Goal: Information Seeking & Learning: Learn about a topic

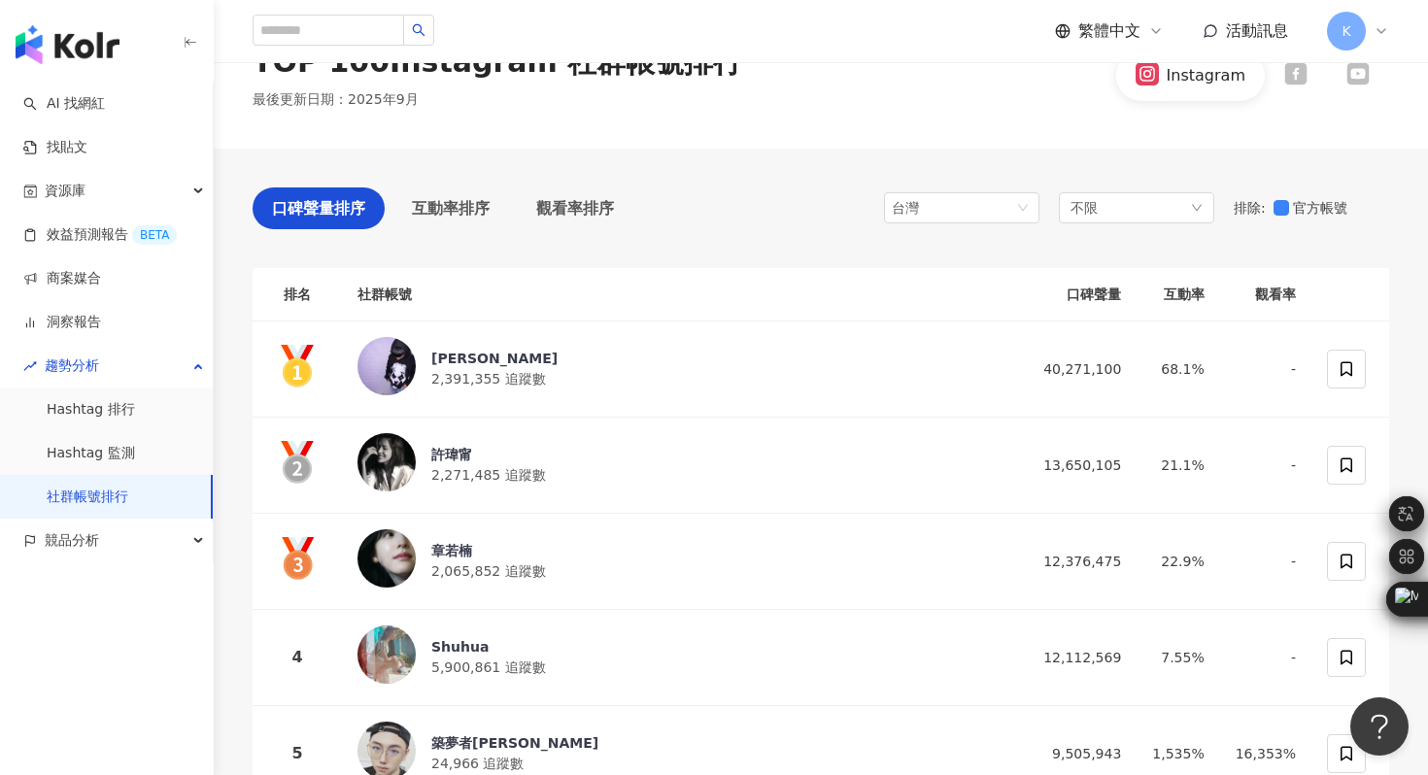
scroll to position [59, 0]
click at [321, 46] on div at bounding box center [344, 31] width 182 height 33
click at [322, 36] on input "search" at bounding box center [329, 30] width 152 height 31
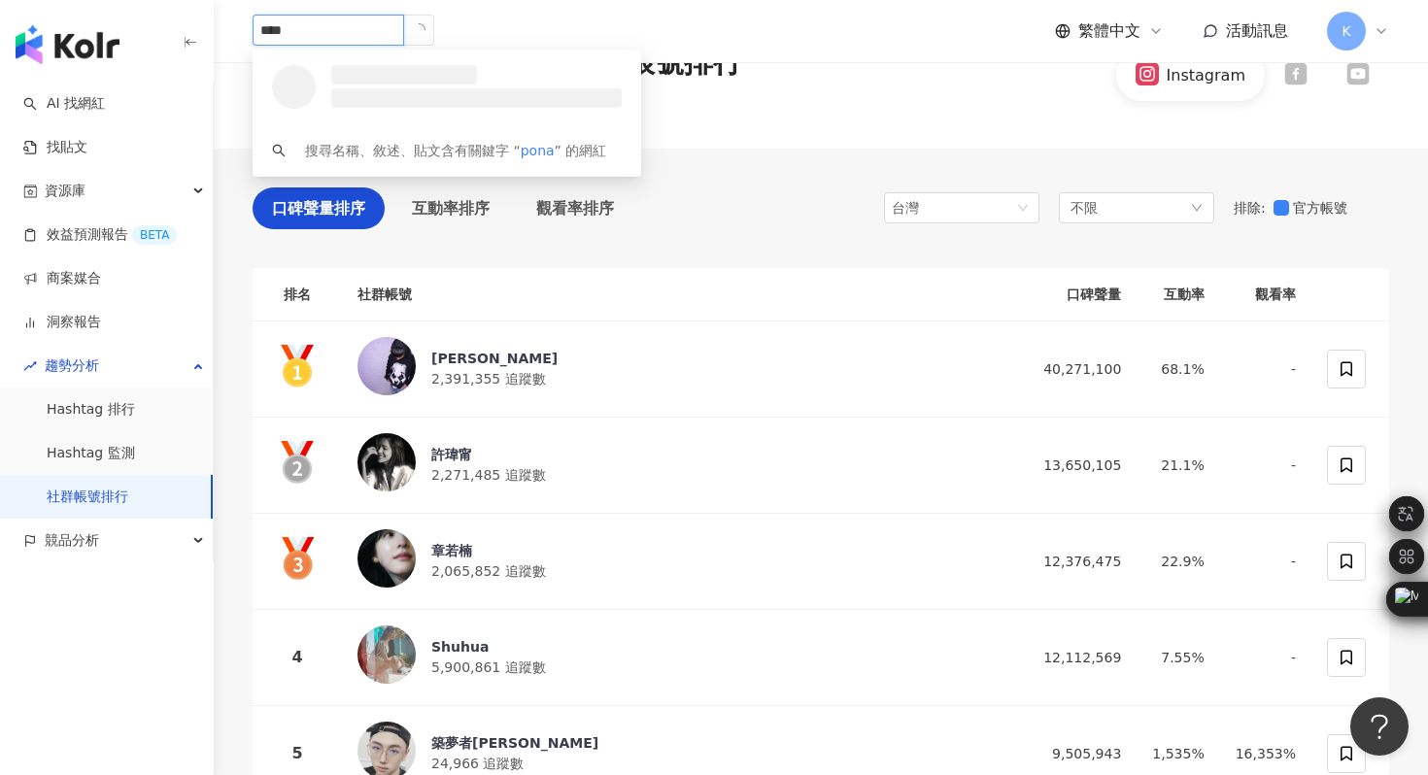
type input "*****"
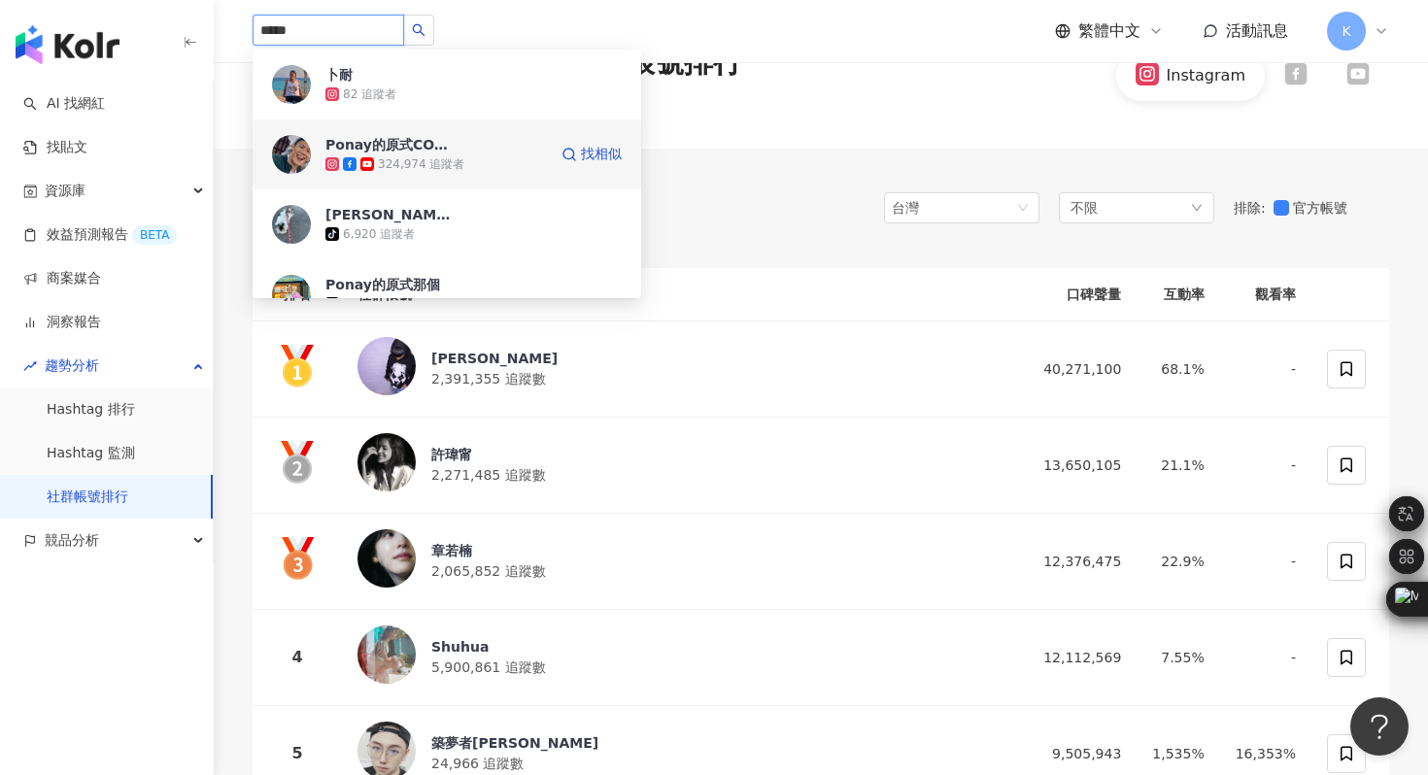
click at [285, 168] on img at bounding box center [291, 154] width 39 height 39
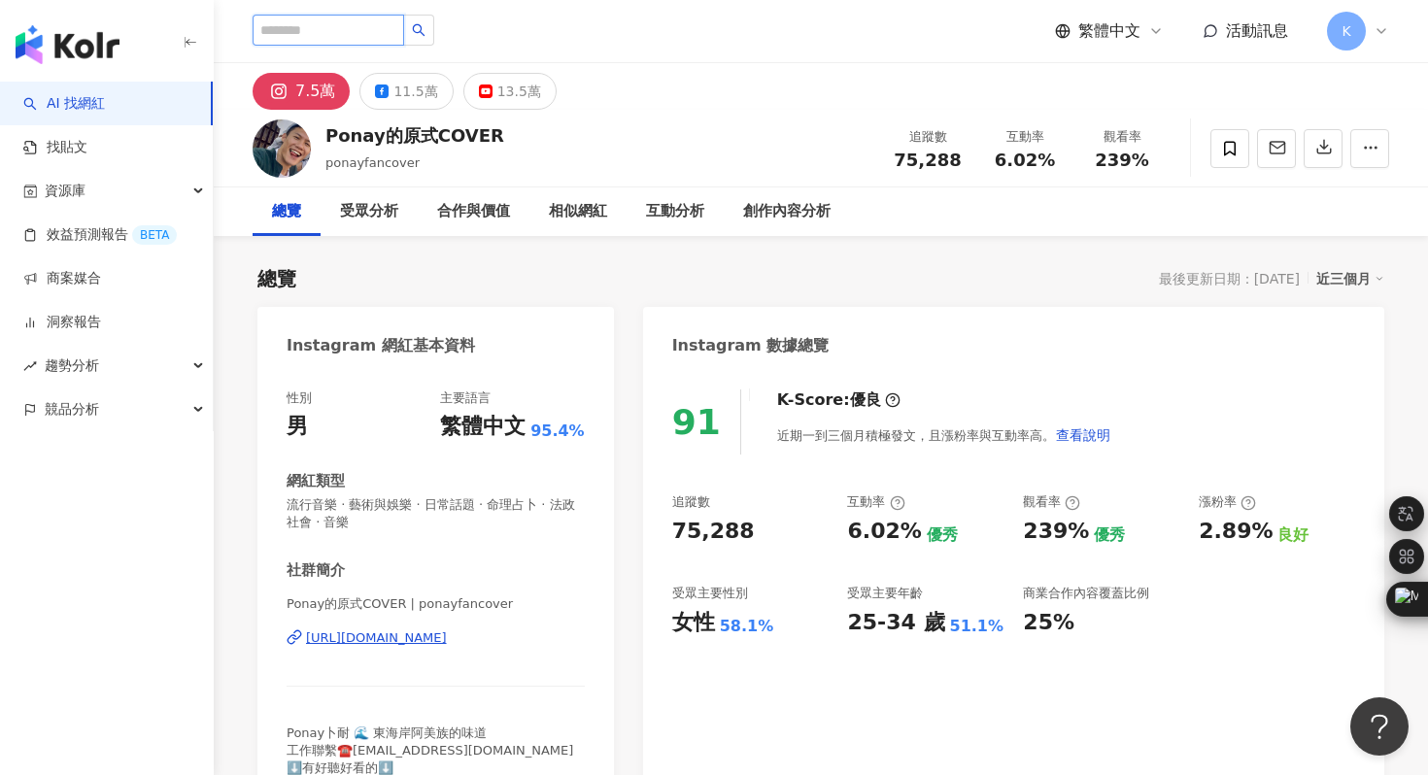
click at [343, 19] on input "search" at bounding box center [329, 30] width 152 height 31
type input "*"
type input "***"
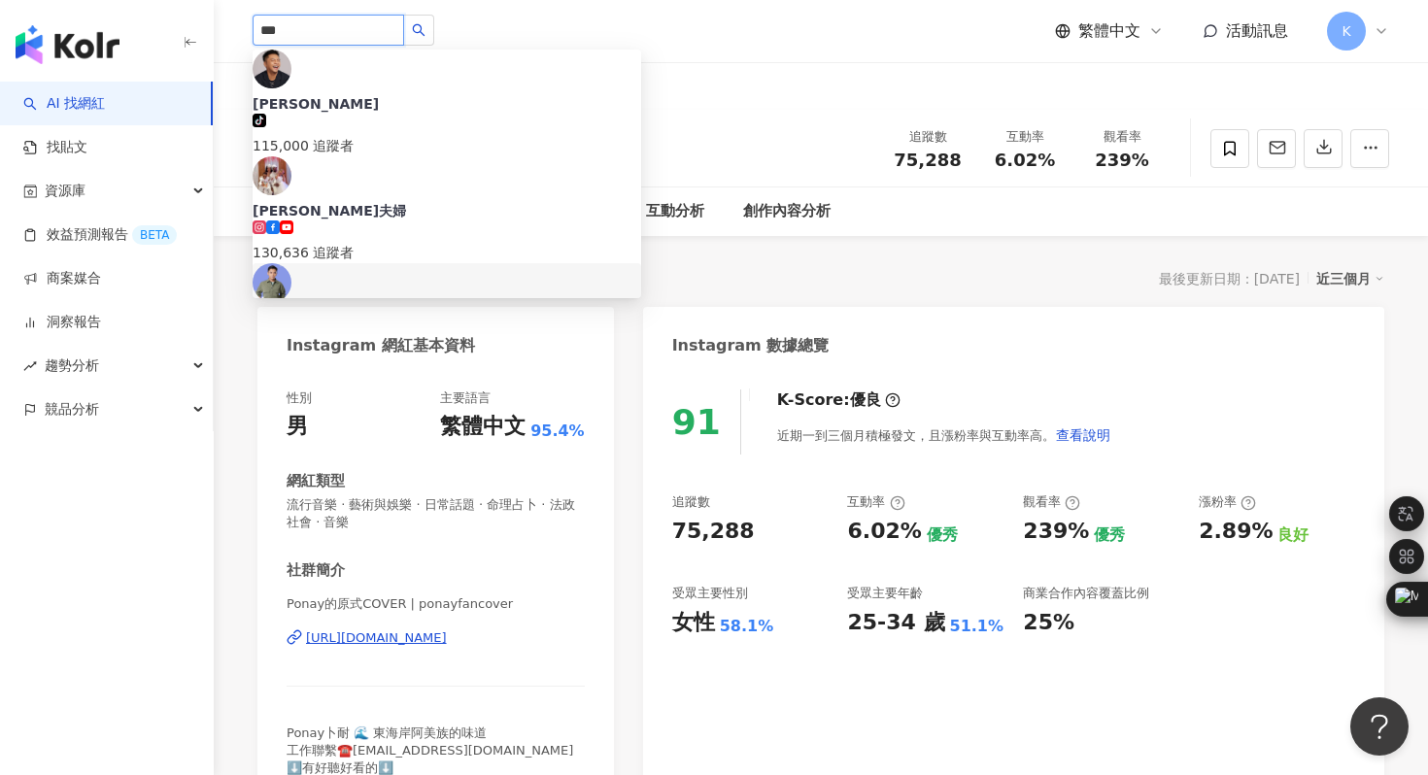
click at [291, 263] on img at bounding box center [272, 282] width 39 height 39
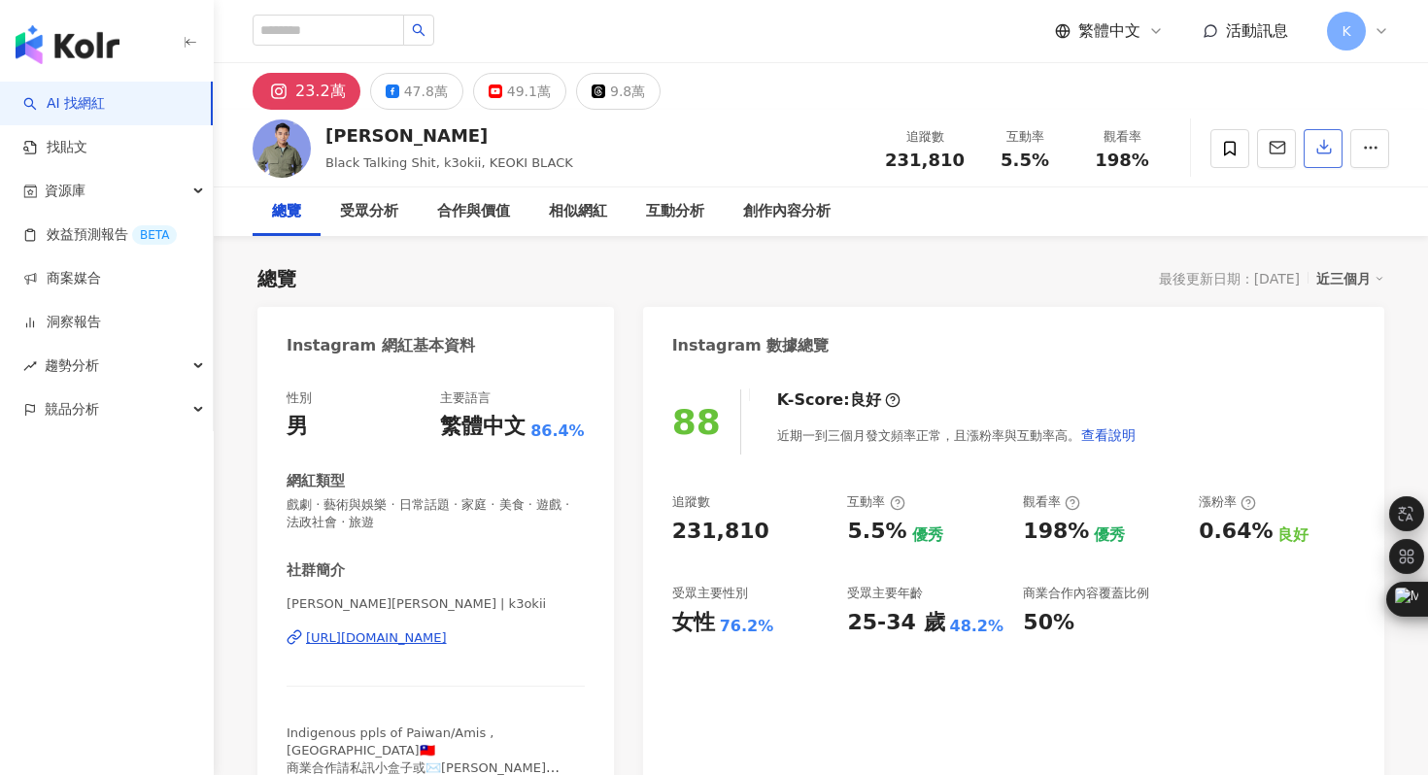
click at [1315, 148] on icon "button" at bounding box center [1323, 146] width 17 height 17
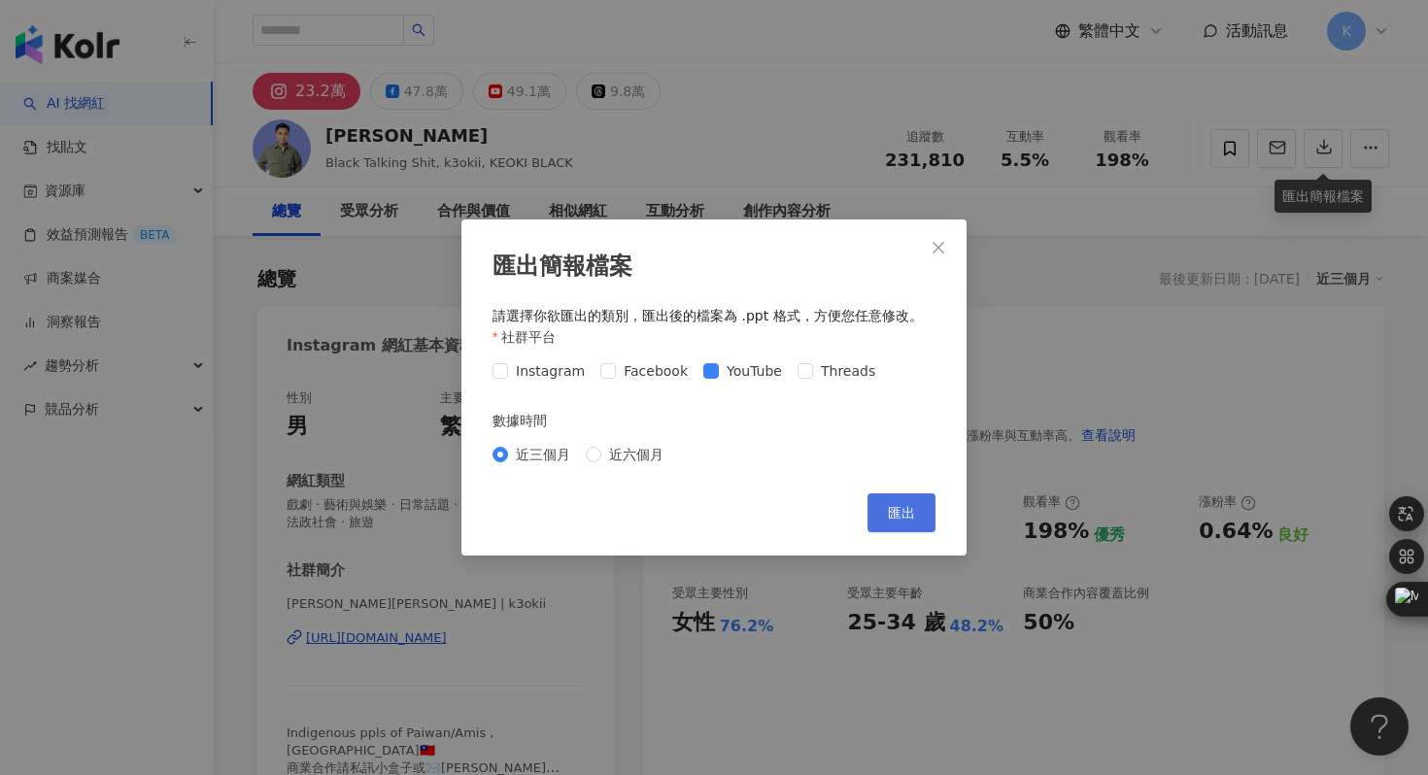
click at [902, 519] on span "匯出" at bounding box center [901, 513] width 27 height 16
click at [588, 178] on div "匯出簡報檔案 請選擇你欲匯出的類別，匯出後的檔案為 .ppt 格式，方便您任意修改。 社群平台 Instagram Facebook YouTube Thre…" at bounding box center [714, 387] width 1428 height 775
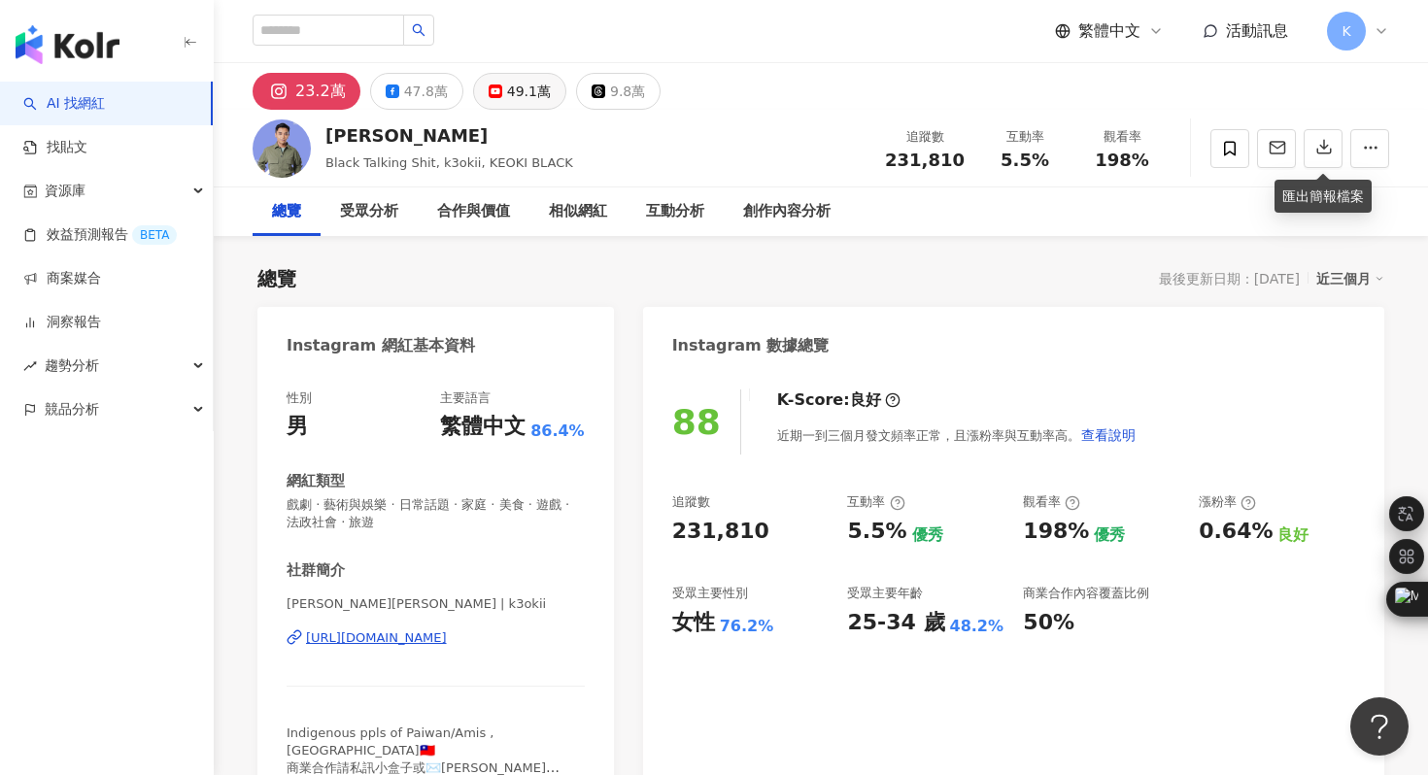
click at [518, 92] on div "49.1萬" at bounding box center [529, 91] width 44 height 27
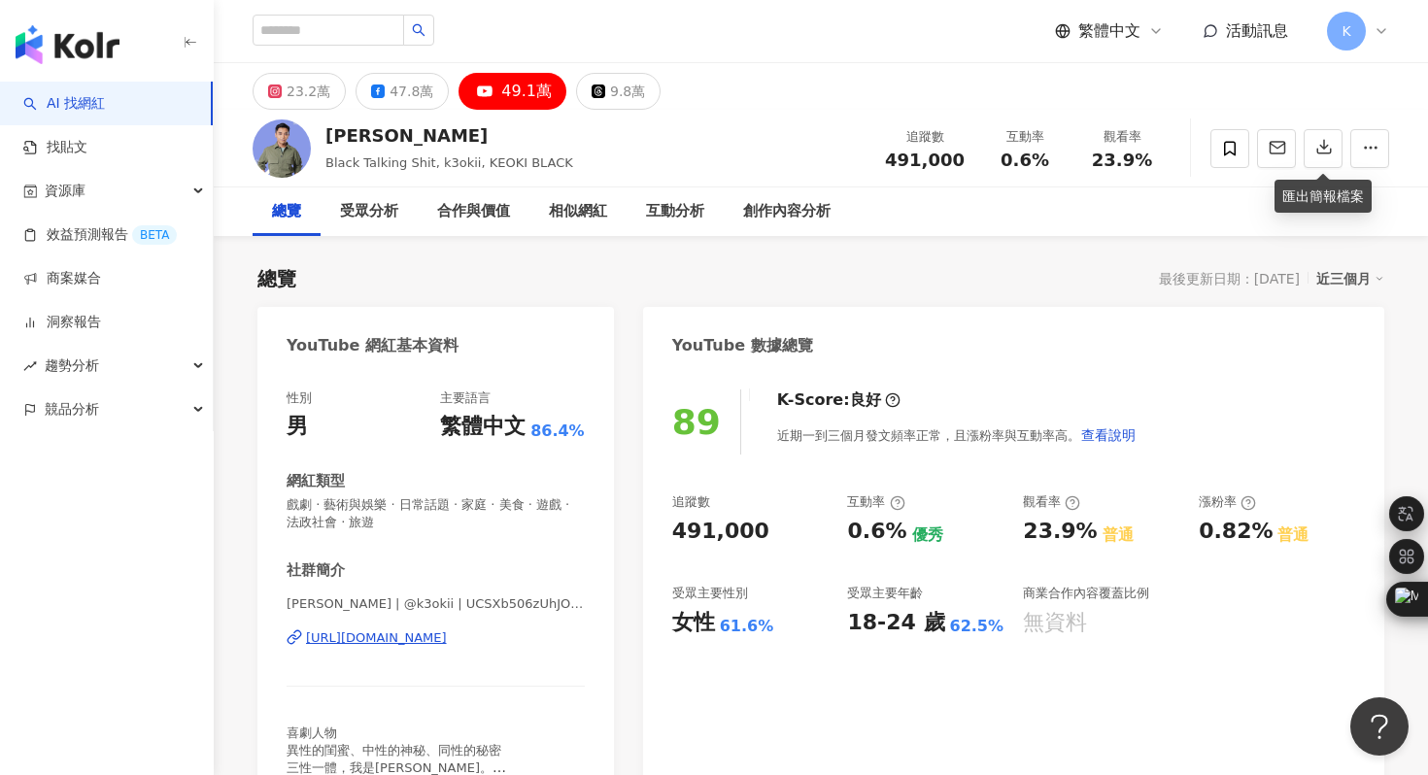
click at [410, 638] on div "https://www.youtube.com/channel/UCSXb506zUhJOS2r41_gTTAQ" at bounding box center [376, 637] width 141 height 17
click at [296, 29] on input "search" at bounding box center [329, 30] width 152 height 31
type input "****"
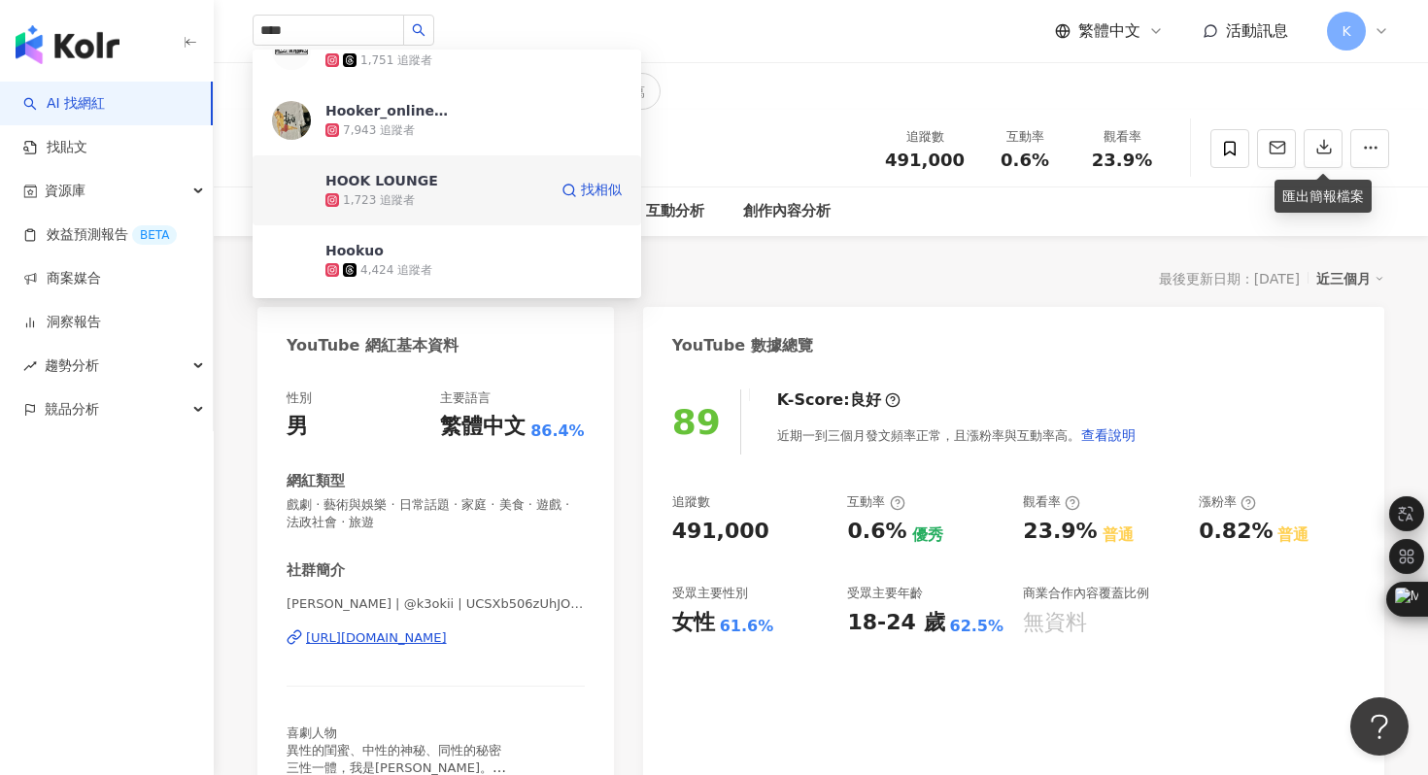
scroll to position [35, 0]
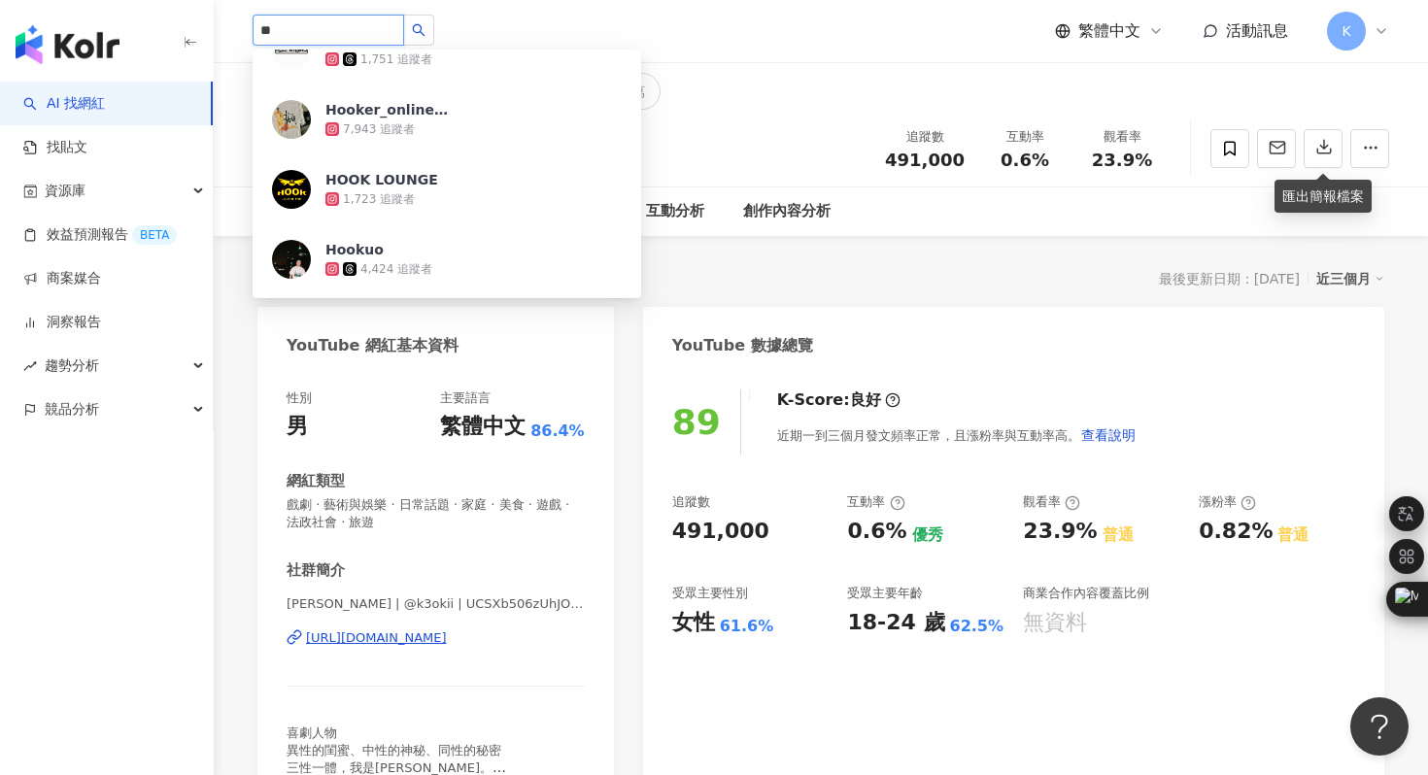
type input "*"
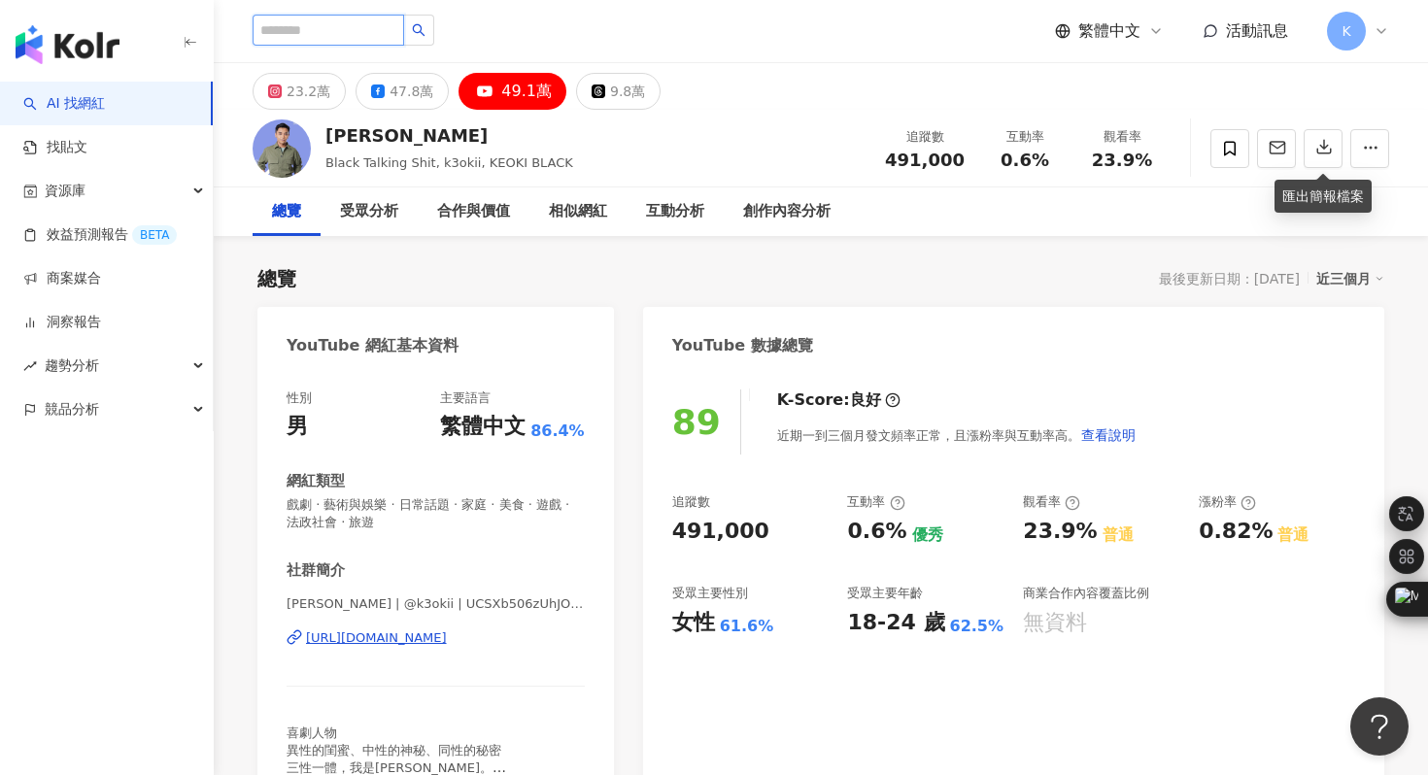
paste input "**********"
type input "**********"
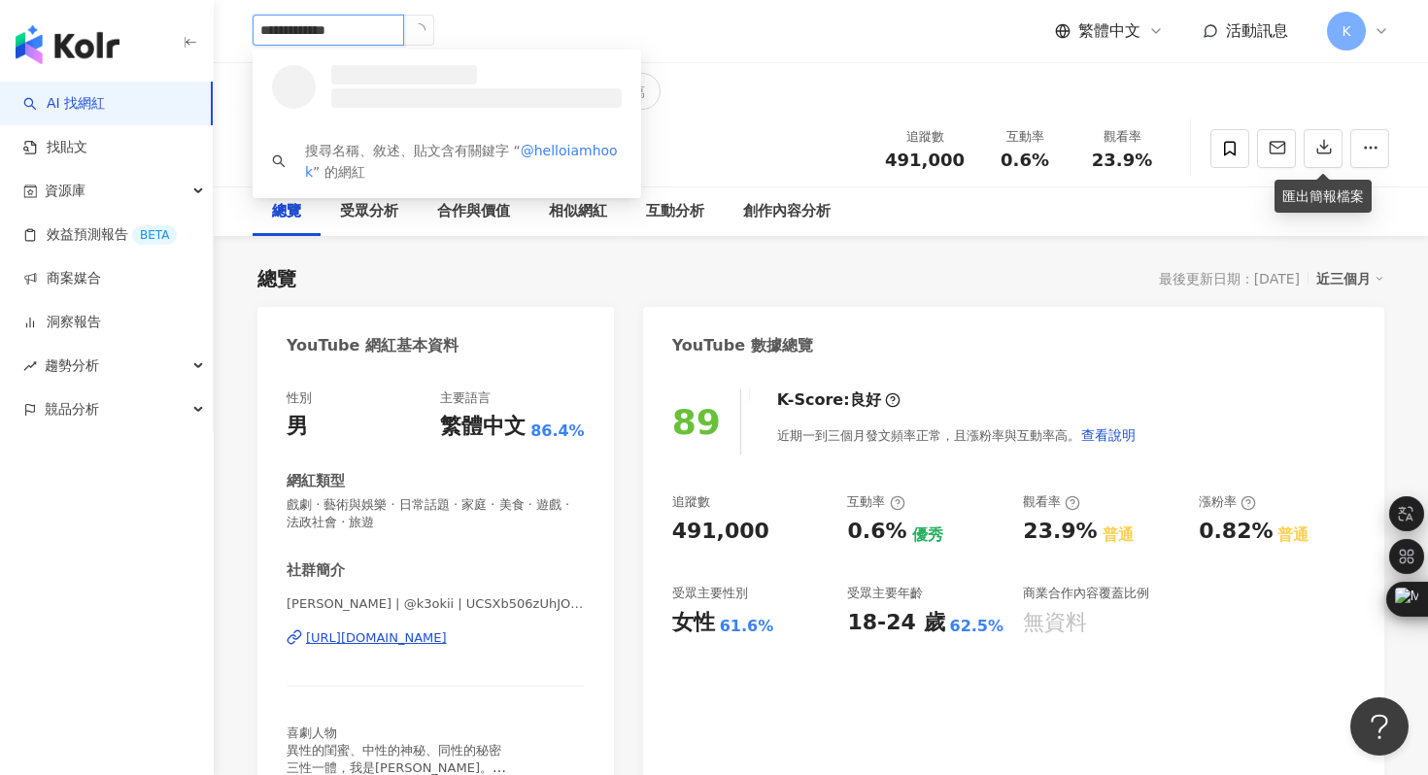
scroll to position [0, 0]
click at [280, 91] on img at bounding box center [291, 84] width 39 height 39
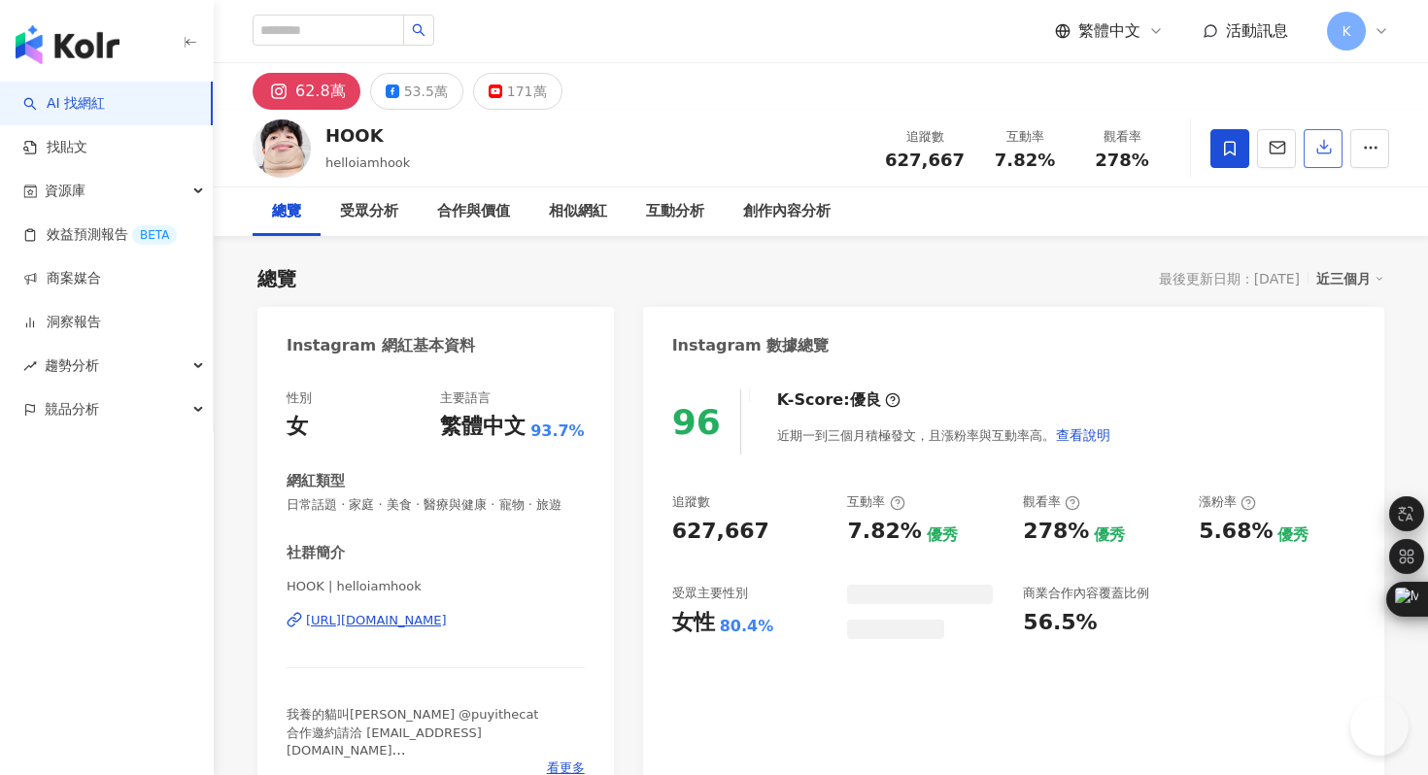
click at [525, 84] on div "171萬" at bounding box center [527, 91] width 40 height 27
click at [1318, 152] on icon "button" at bounding box center [1323, 146] width 17 height 17
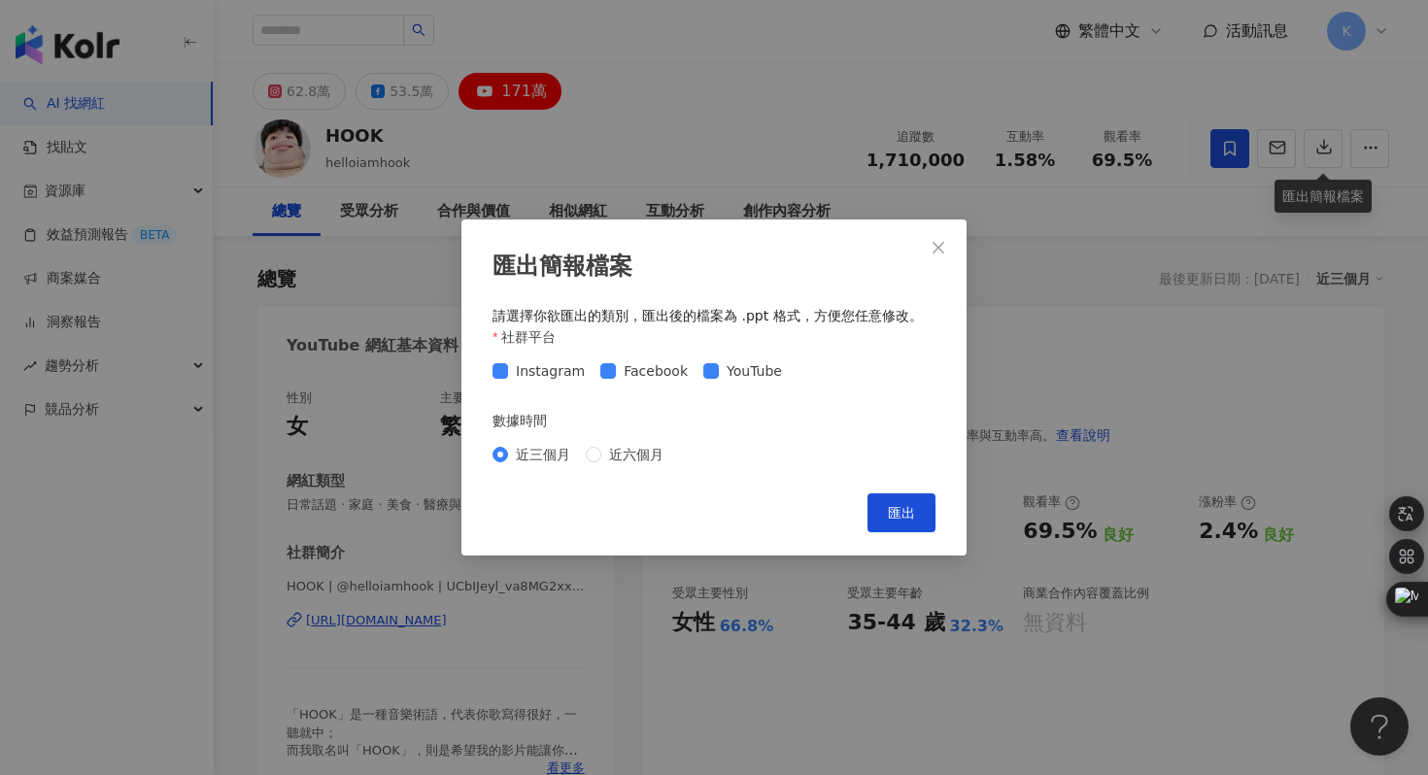
click at [489, 367] on div "匯出簡報檔案 請選擇你欲匯出的類別，匯出後的檔案為 .ppt 格式，方便您任意修改。 社群平台 Instagram Facebook YouTube 數據時間…" at bounding box center [713, 386] width 505 height 335
click at [510, 371] on span "Instagram" at bounding box center [550, 370] width 84 height 21
click at [912, 507] on span "匯出" at bounding box center [901, 513] width 27 height 16
click at [723, 156] on div "匯出簡報檔案 請選擇你欲匯出的類別，匯出後的檔案為 .ppt 格式，方便您任意修改。 社群平台 Instagram Facebook YouTube 數據時間…" at bounding box center [714, 387] width 1428 height 775
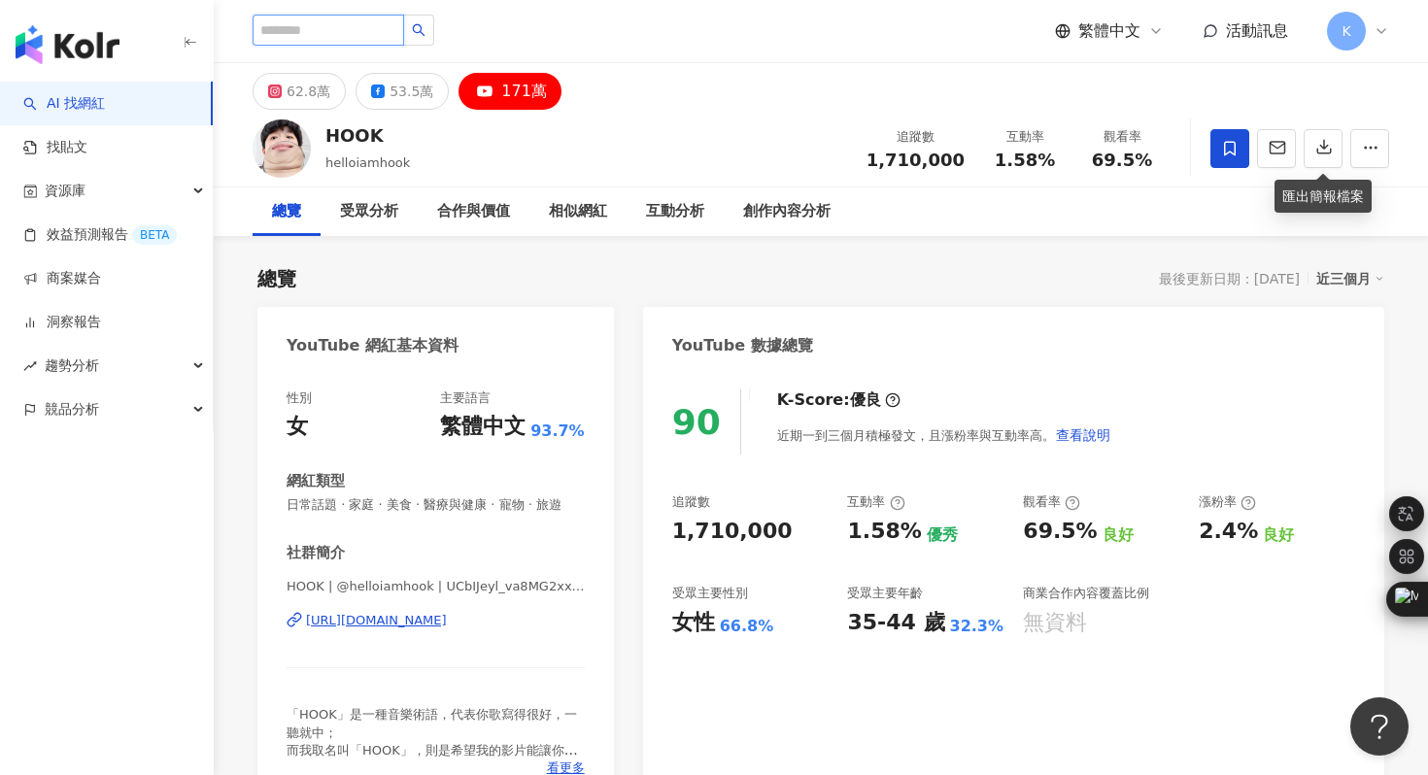
click at [328, 35] on input "search" at bounding box center [329, 30] width 152 height 31
type input "*"
type input "***"
click at [327, 30] on input "***" at bounding box center [329, 30] width 152 height 31
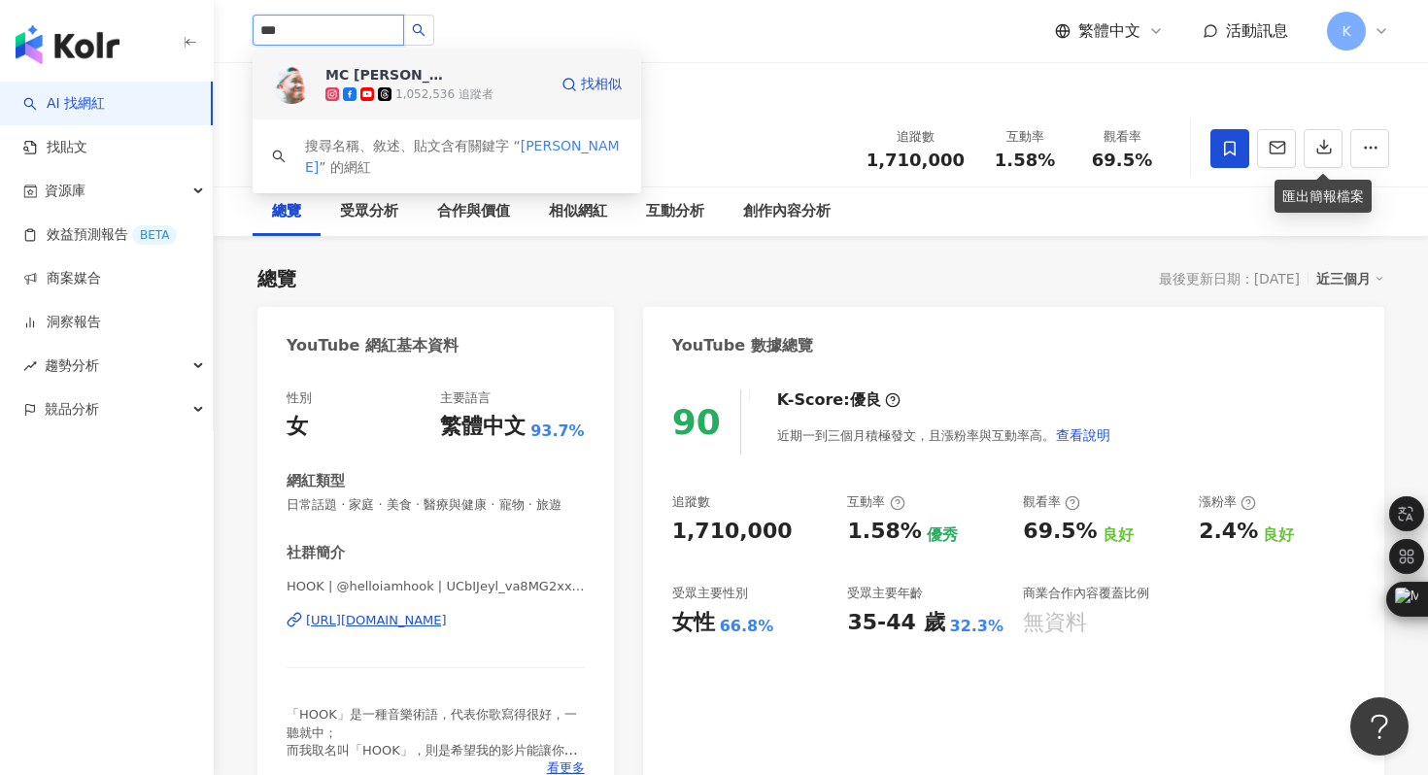
click at [284, 81] on img at bounding box center [291, 84] width 39 height 39
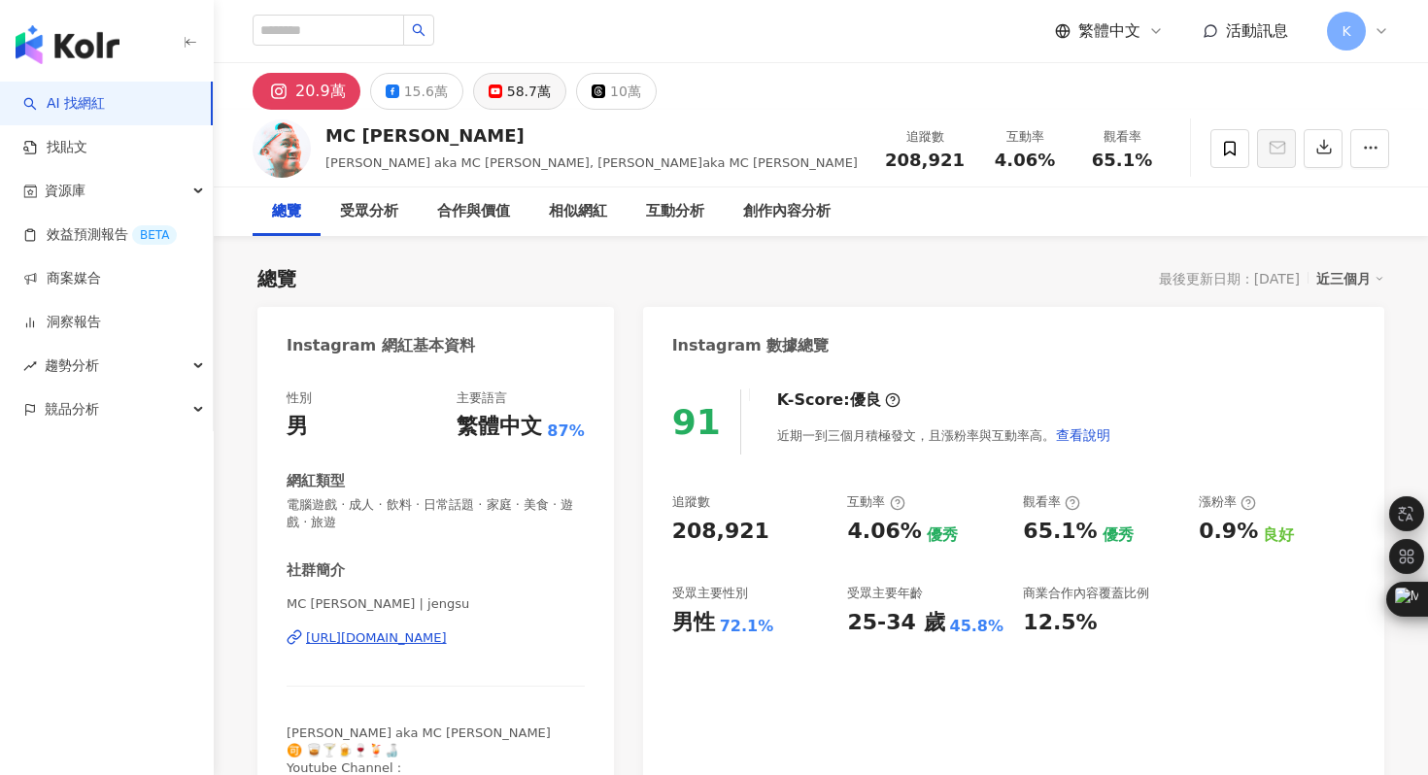
click at [516, 96] on div "58.7萬" at bounding box center [529, 91] width 44 height 27
click at [519, 86] on div "58.7萬" at bounding box center [529, 91] width 44 height 27
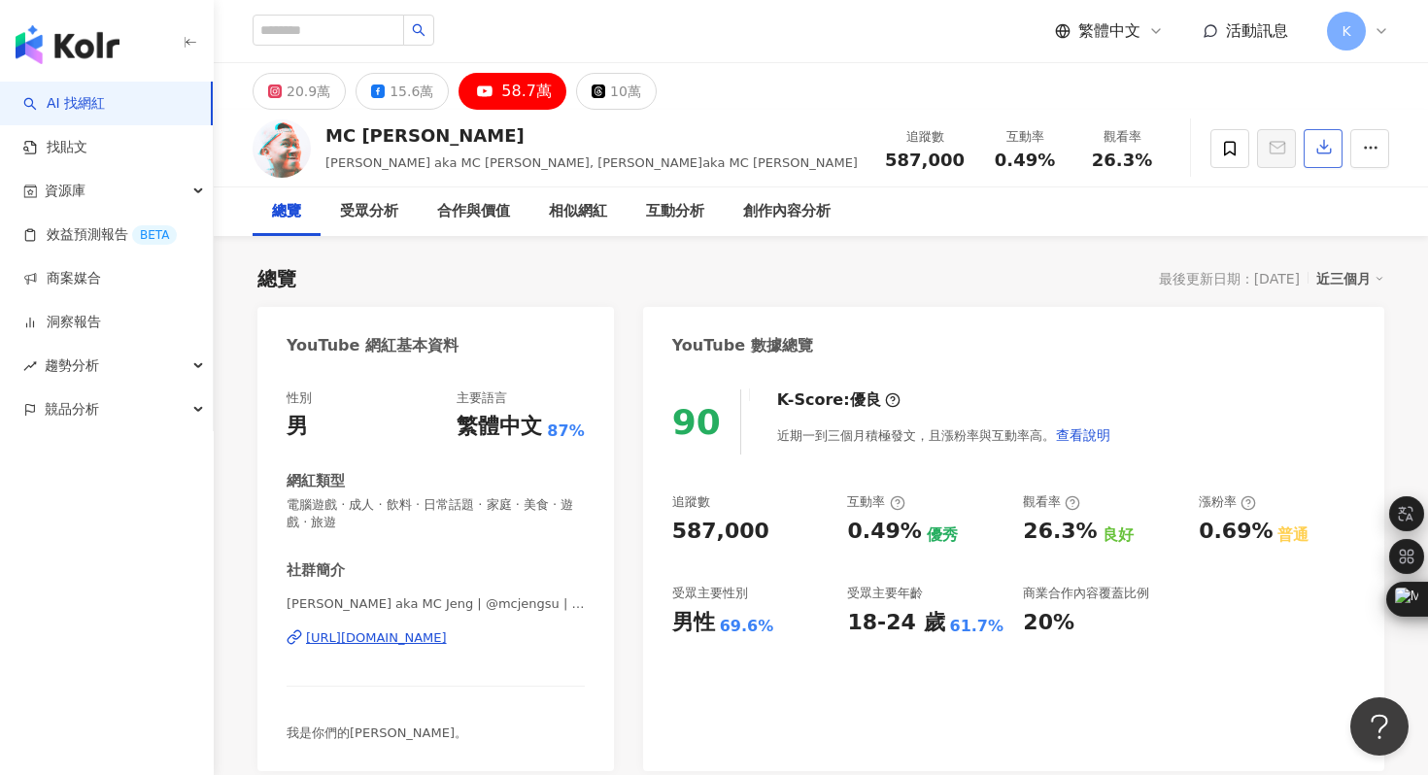
click at [1317, 152] on icon "button" at bounding box center [1324, 148] width 14 height 14
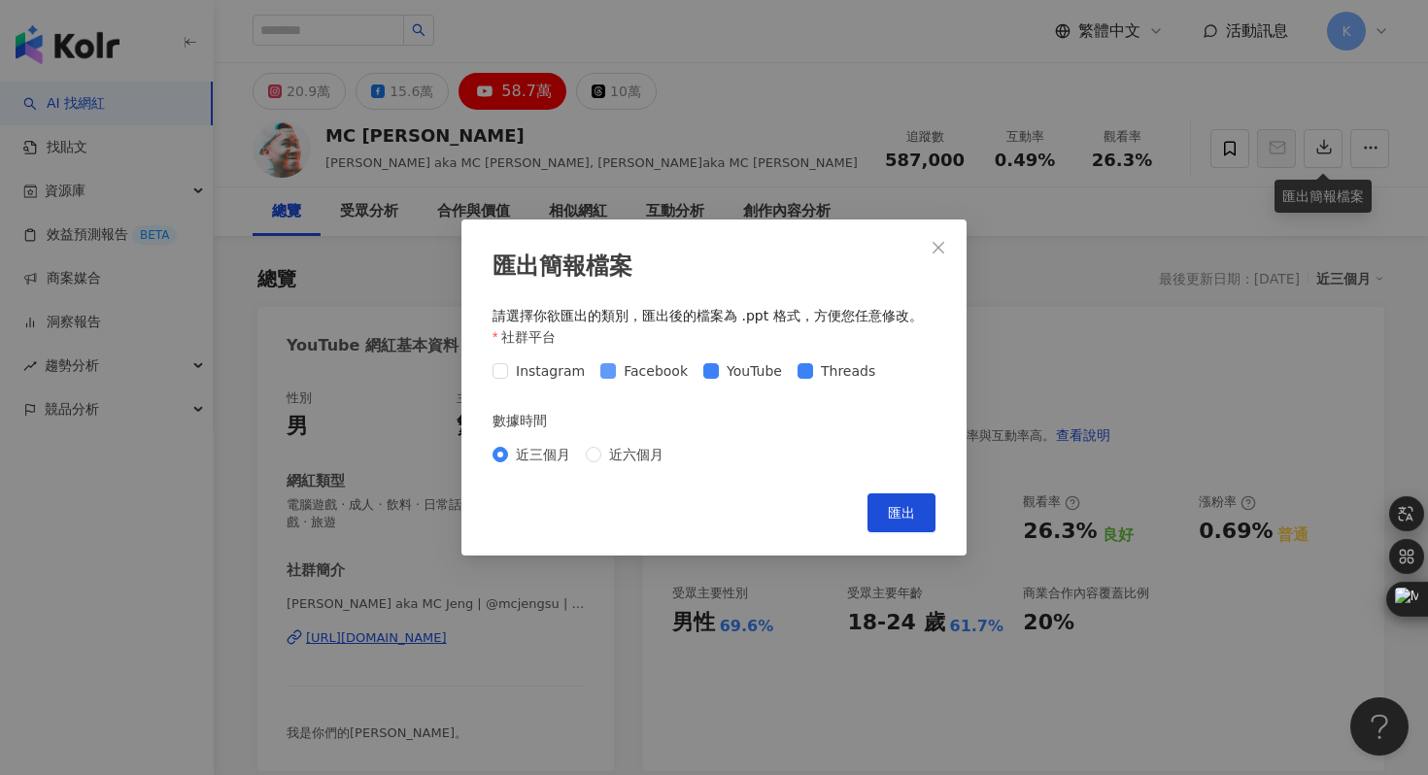
click at [616, 363] on span "Facebook" at bounding box center [656, 370] width 80 height 21
click at [897, 508] on span "匯出" at bounding box center [901, 513] width 27 height 16
click at [780, 102] on div "匯出簡報檔案 請選擇你欲匯出的類別，匯出後的檔案為 .ppt 格式，方便您任意修改。 社群平台 Instagram Facebook YouTube Thre…" at bounding box center [714, 387] width 1428 height 775
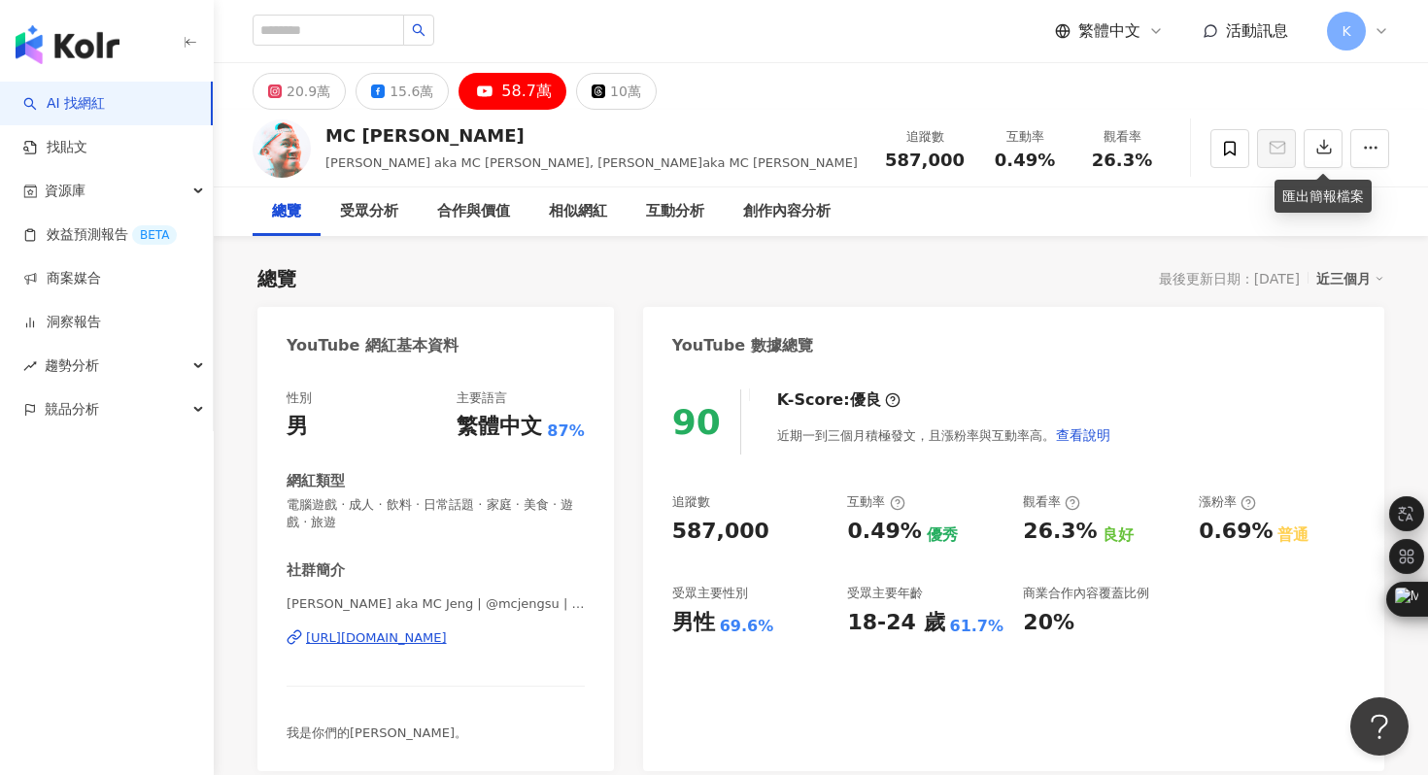
click at [447, 639] on div "https://www.youtube.com/channel/UCuTYW0IJthW5oztb-j77HBQ" at bounding box center [376, 637] width 141 height 17
click at [339, 31] on input "search" at bounding box center [329, 30] width 152 height 31
type input "***"
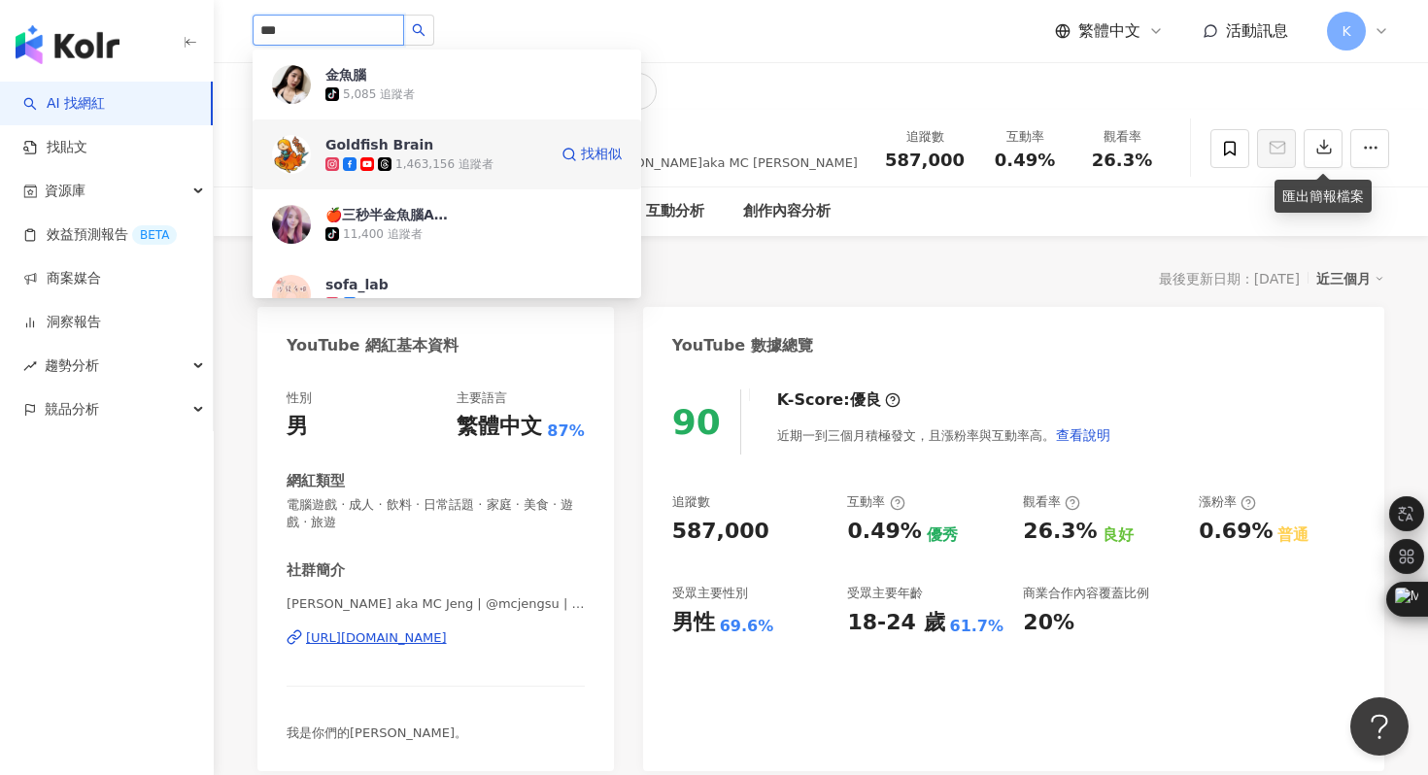
click at [298, 140] on img at bounding box center [291, 154] width 39 height 39
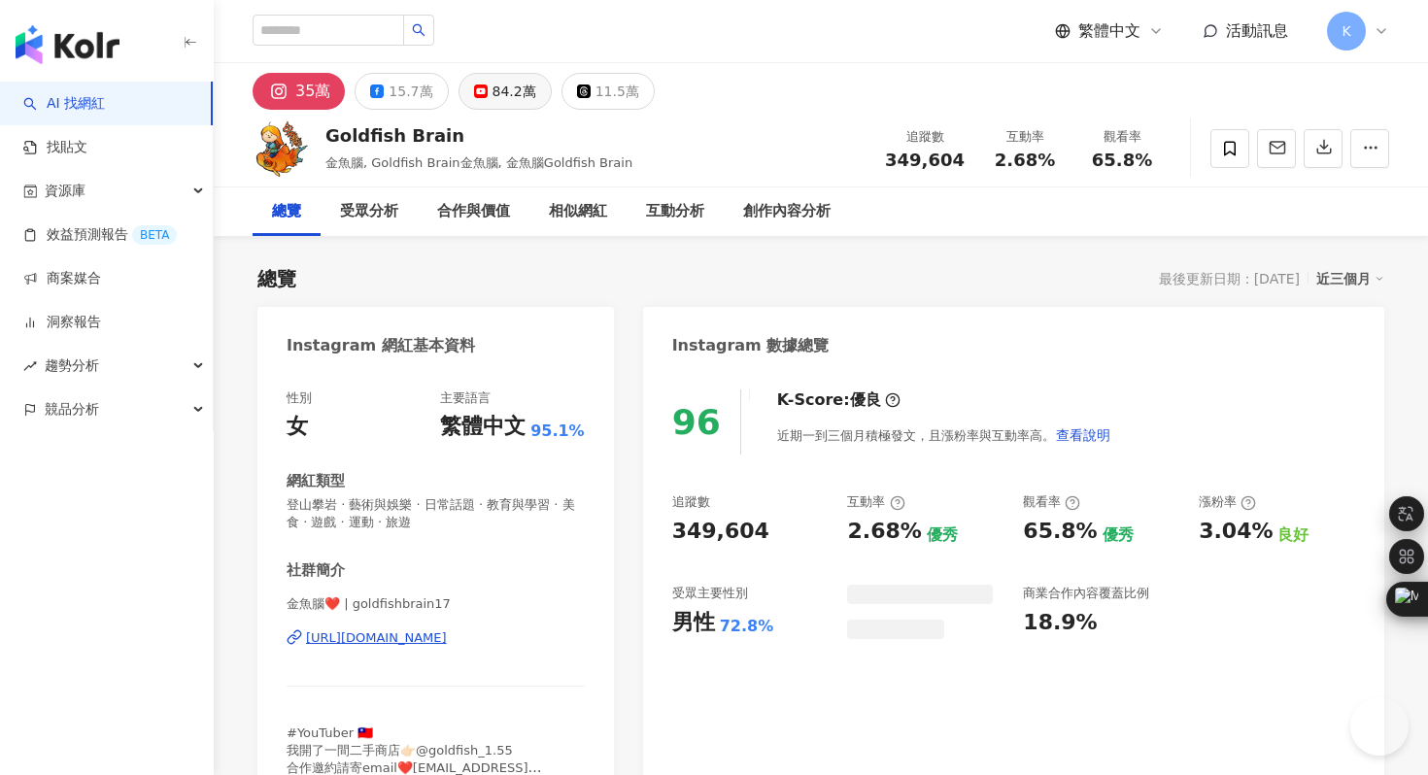
click at [501, 98] on div "84.2萬" at bounding box center [514, 91] width 44 height 27
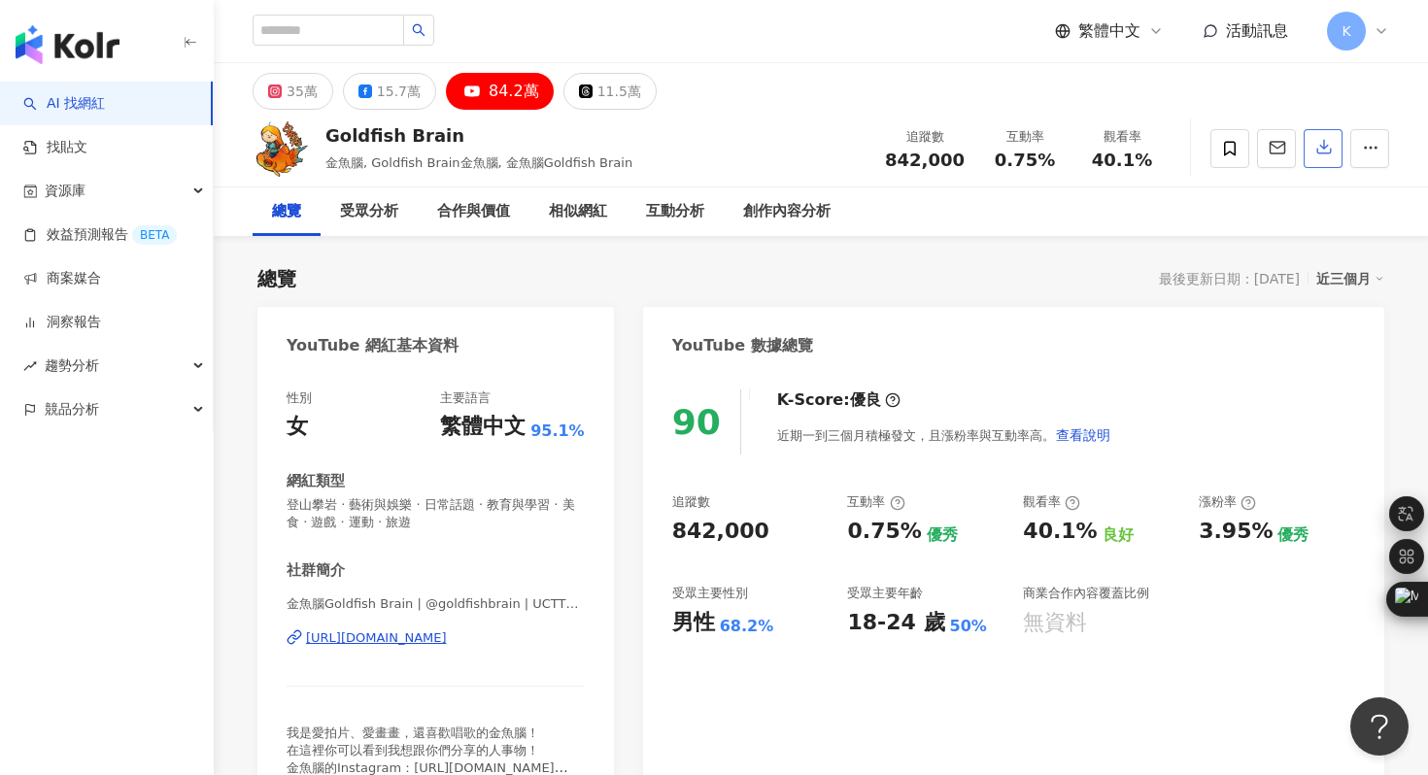
click at [1326, 153] on icon "button" at bounding box center [1324, 148] width 14 height 14
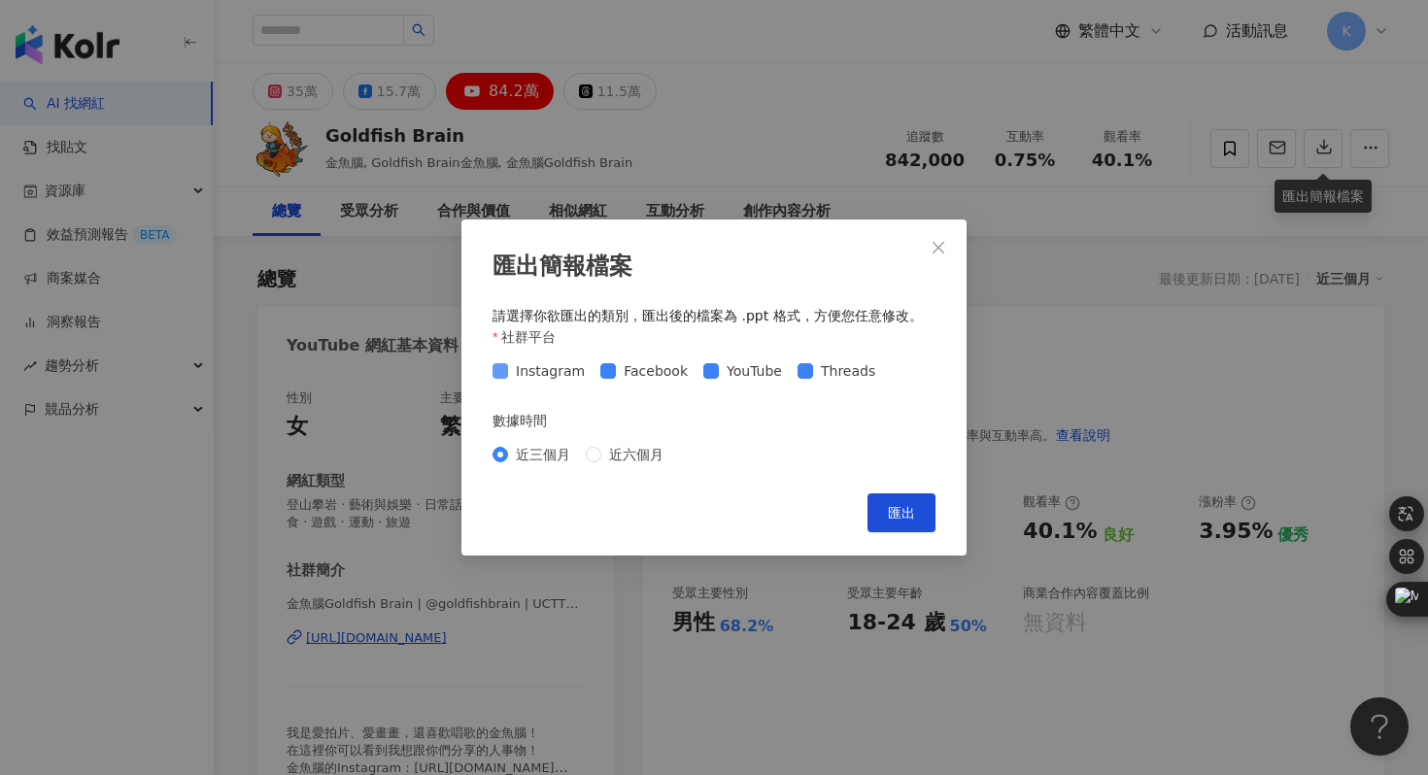
click at [501, 378] on span at bounding box center [500, 371] width 16 height 16
click at [880, 519] on button "匯出" at bounding box center [901, 512] width 68 height 39
click at [670, 159] on div "匯出簡報檔案 請選擇你欲匯出的類別，匯出後的檔案為 .ppt 格式，方便您任意修改。 社群平台 Instagram Facebook YouTube Thre…" at bounding box center [714, 387] width 1428 height 775
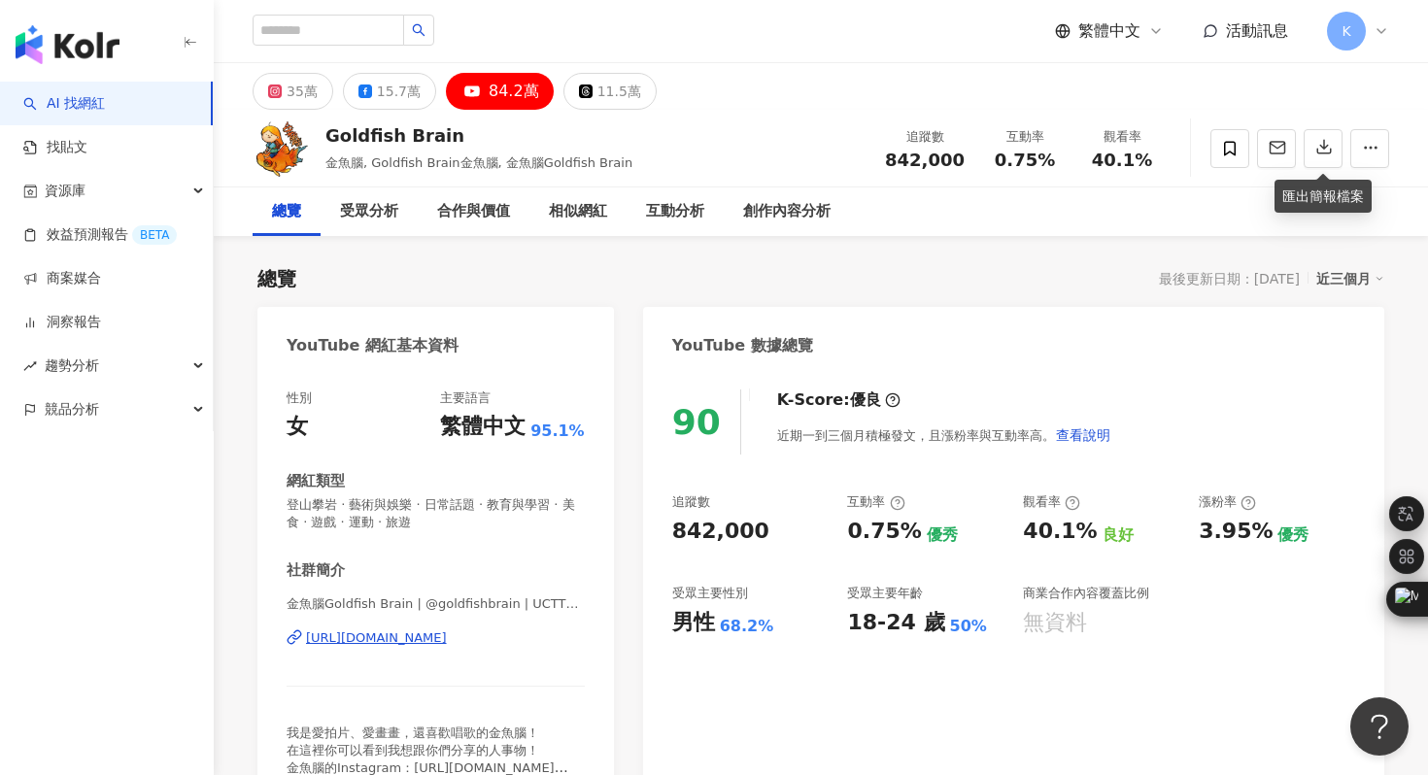
click at [447, 633] on div "https://www.youtube.com/channel/UCTT5gtQU5rX8sUQnZaBqiVw" at bounding box center [376, 637] width 141 height 17
click at [352, 21] on input "search" at bounding box center [329, 30] width 152 height 31
paste input "*******"
type input "*******"
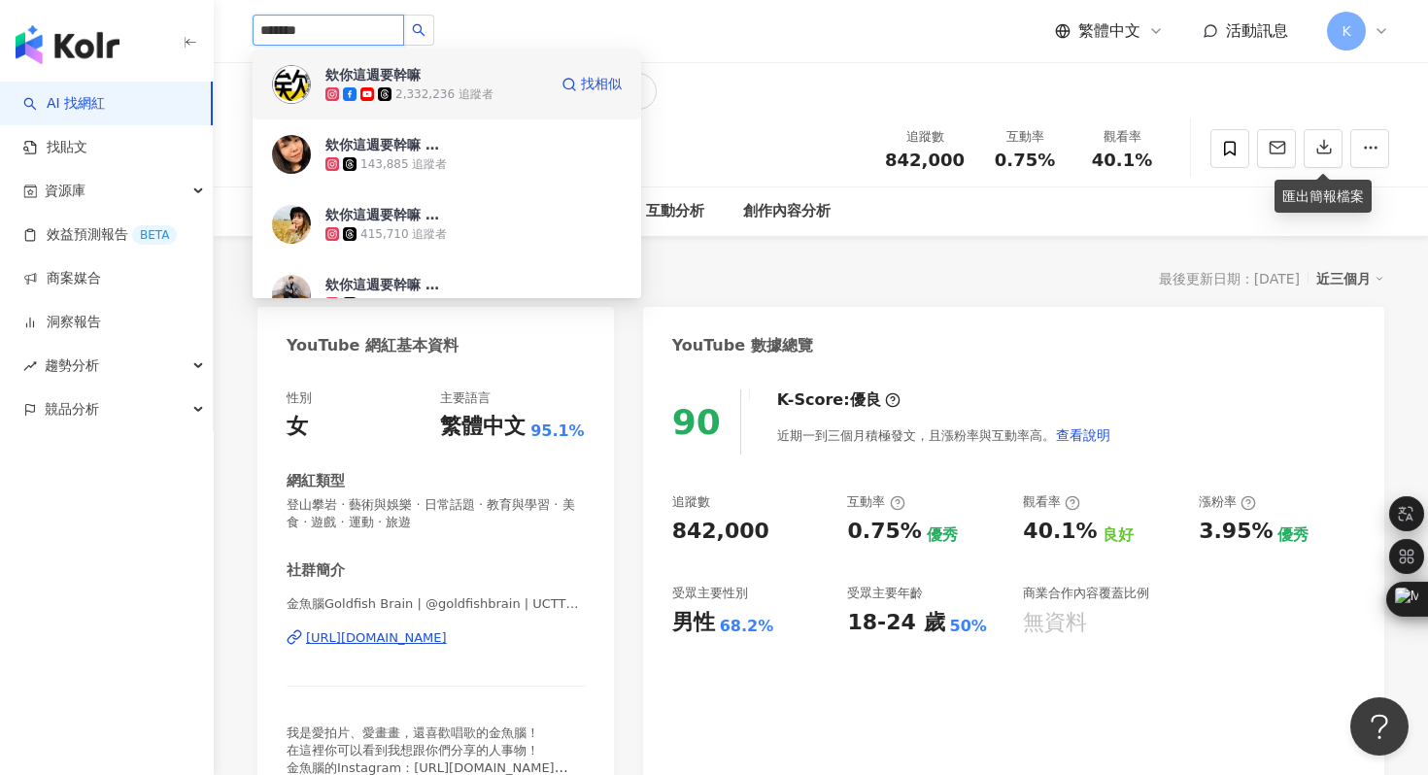
click at [295, 91] on img at bounding box center [291, 84] width 39 height 39
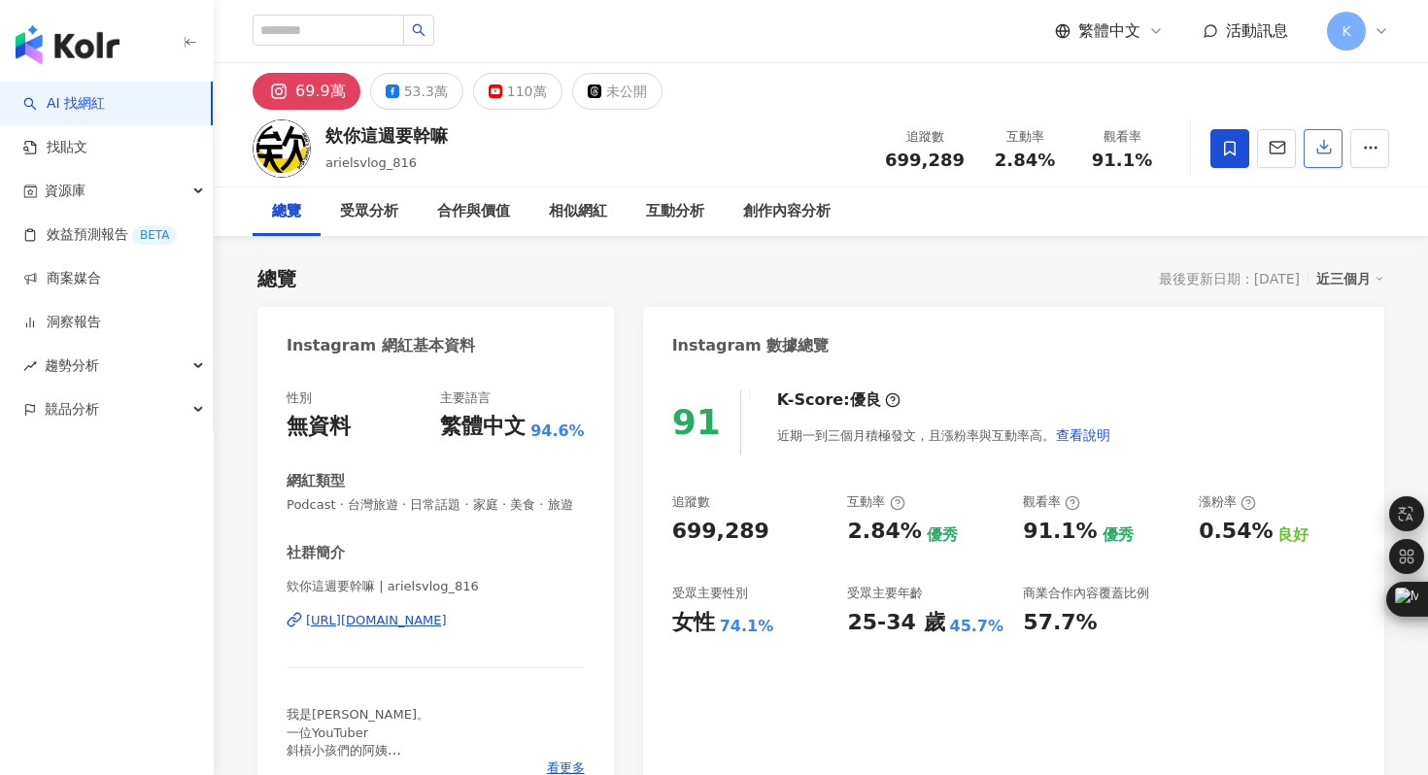
click at [1322, 151] on icon "button" at bounding box center [1323, 146] width 17 height 17
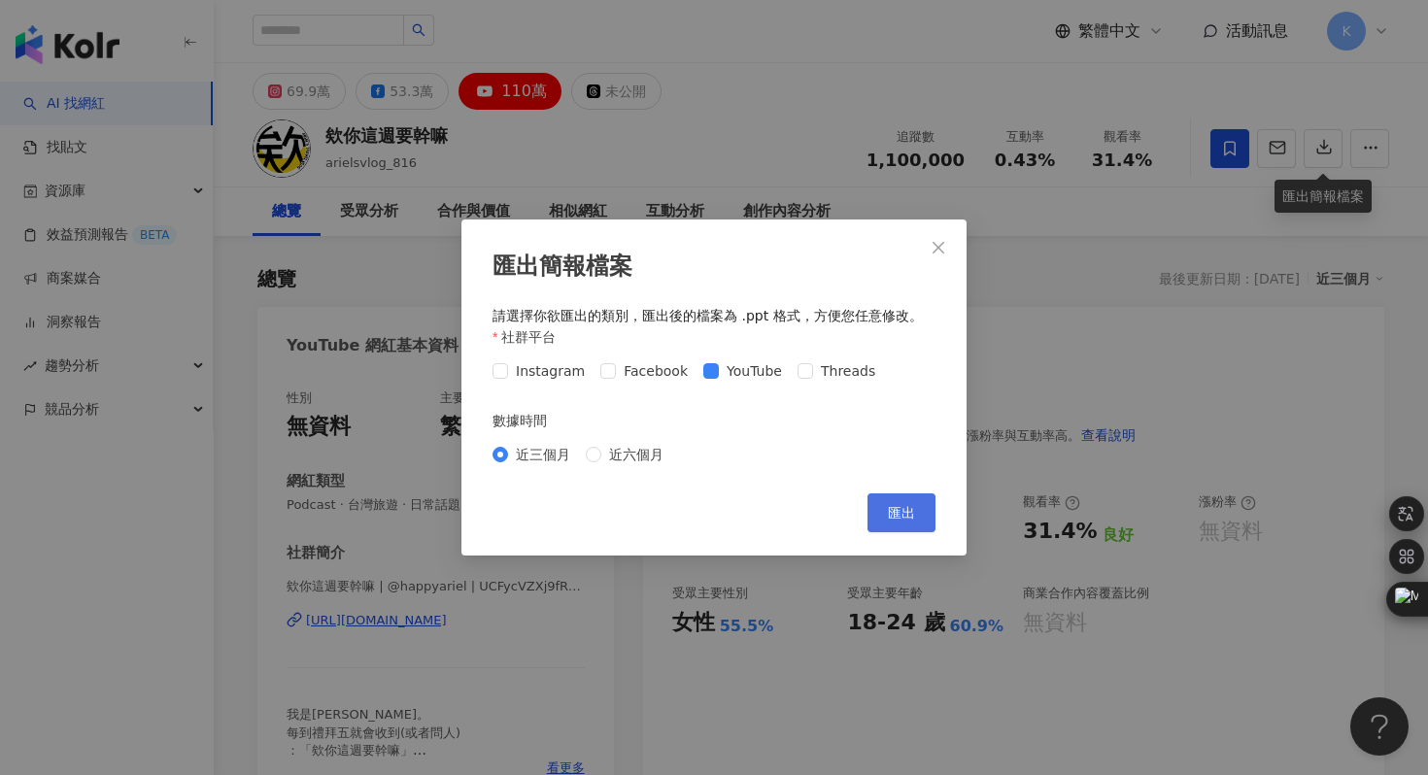
click at [901, 514] on span "匯出" at bounding box center [901, 513] width 27 height 16
click at [701, 111] on div "匯出簡報檔案 請選擇你欲匯出的類別，匯出後的檔案為 .ppt 格式，方便您任意修改。 社群平台 Instagram Facebook YouTube Thre…" at bounding box center [714, 387] width 1428 height 775
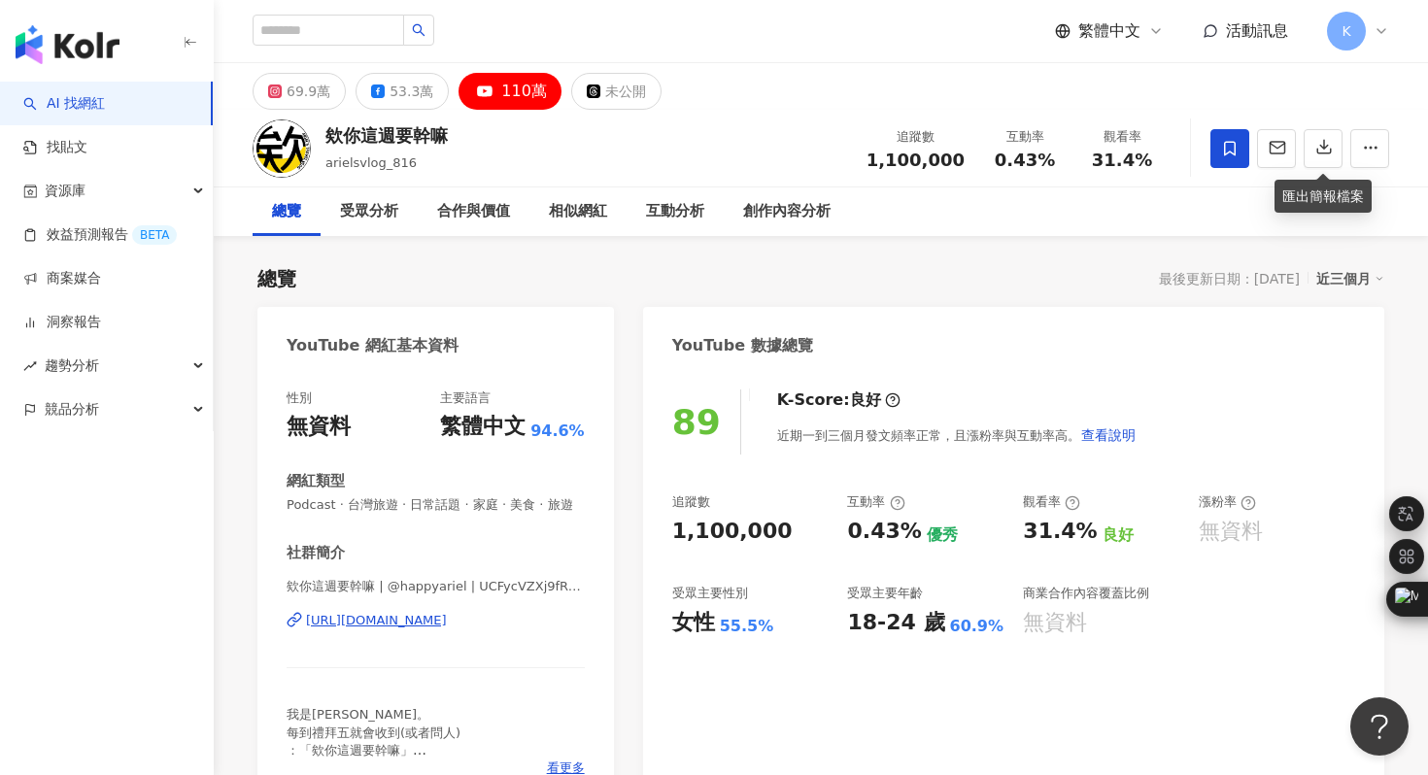
click at [447, 623] on div "[URL][DOMAIN_NAME]" at bounding box center [376, 620] width 141 height 17
click at [354, 21] on input "search" at bounding box center [329, 30] width 152 height 31
type input "***"
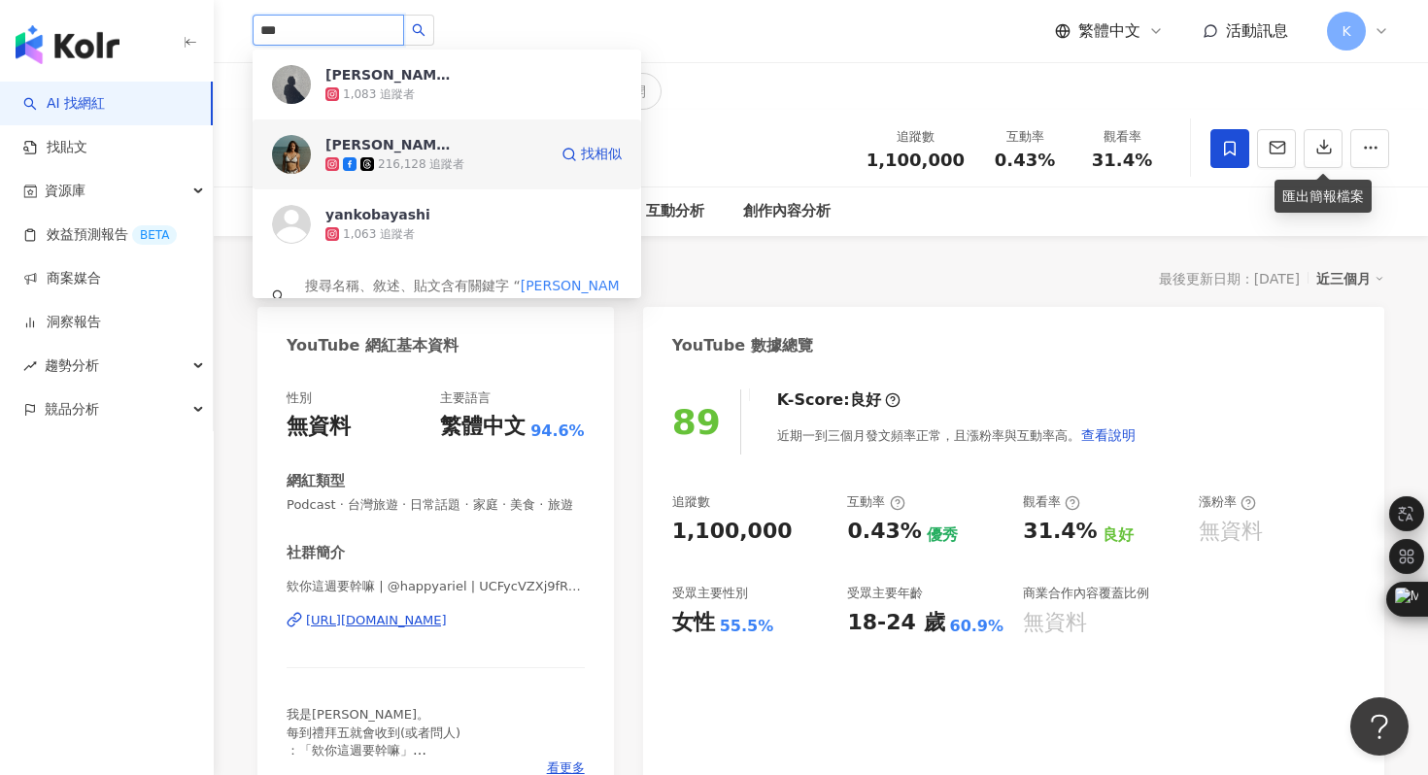
click at [286, 149] on img at bounding box center [291, 154] width 39 height 39
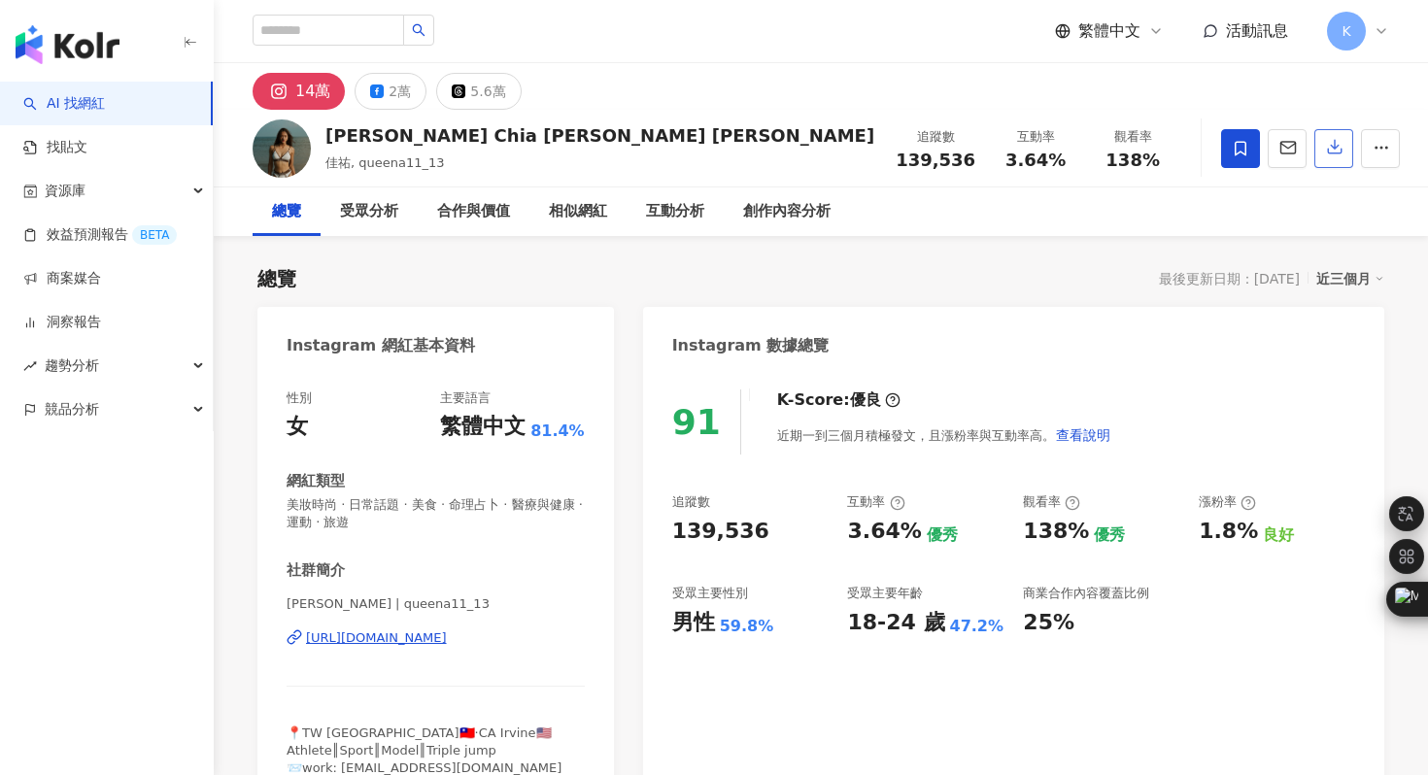
click at [1326, 155] on icon "button" at bounding box center [1334, 146] width 17 height 17
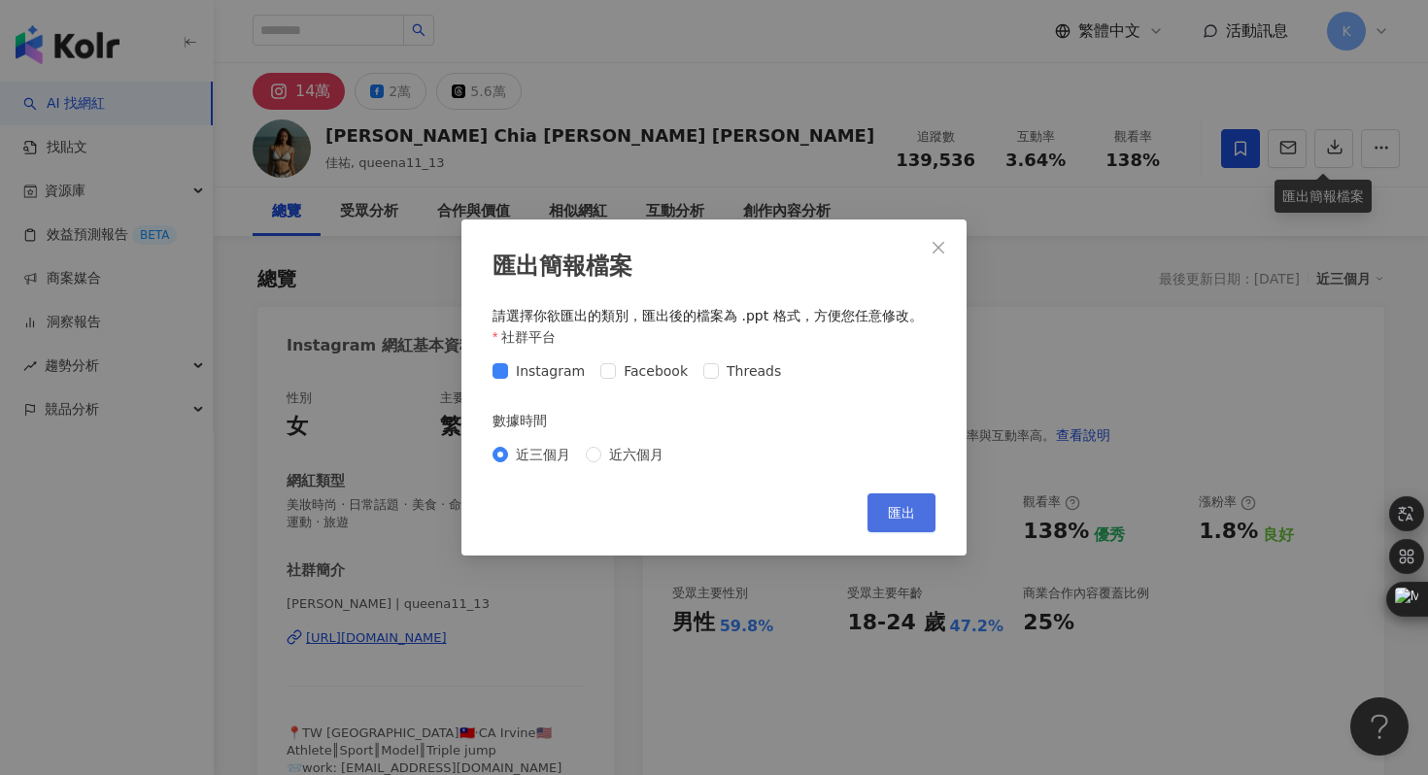
click at [901, 493] on button "匯出" at bounding box center [901, 512] width 68 height 39
